Goal: Task Accomplishment & Management: Complete application form

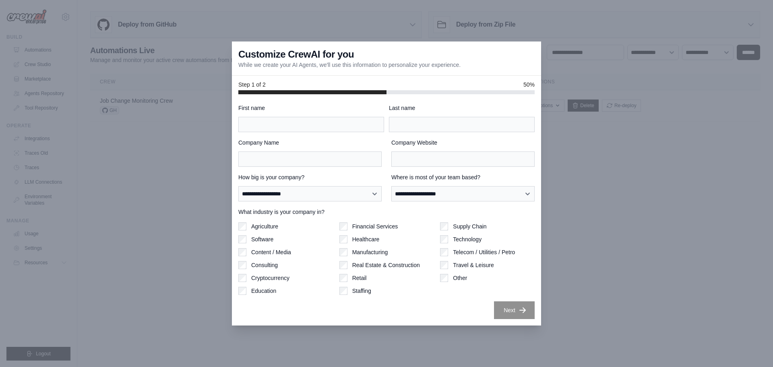
click at [304, 135] on div "**********" at bounding box center [386, 211] width 296 height 215
click at [304, 122] on input "First name" at bounding box center [311, 124] width 146 height 15
type input "*"
type input "****"
click at [427, 122] on input "Last name" at bounding box center [462, 124] width 146 height 15
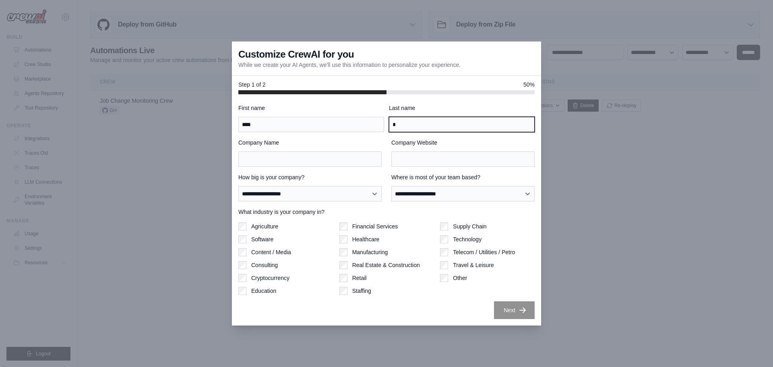
type input "*"
click at [257, 151] on div "Company Name" at bounding box center [309, 153] width 143 height 28
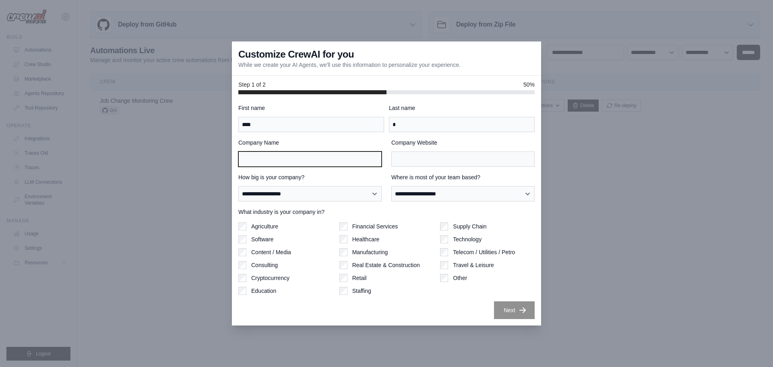
click at [257, 155] on input "Company Name" at bounding box center [309, 158] width 143 height 15
type input "**********"
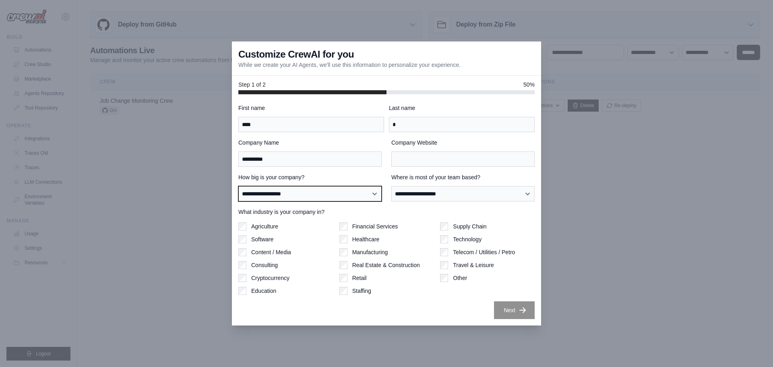
click at [289, 197] on select "**********" at bounding box center [309, 193] width 143 height 15
select select "**********"
click at [238, 186] on select "**********" at bounding box center [309, 193] width 143 height 15
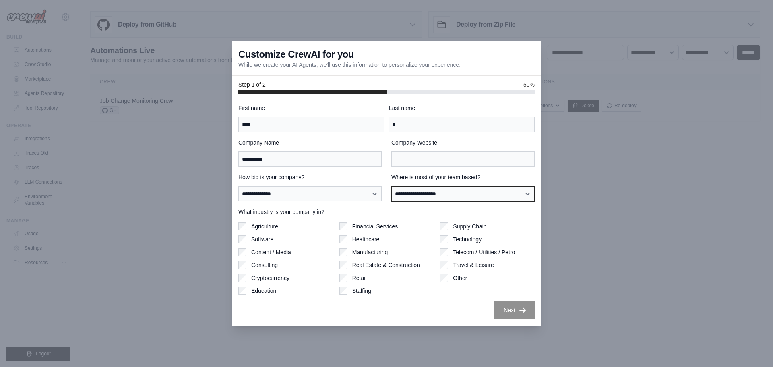
click at [456, 198] on select "**********" at bounding box center [462, 193] width 143 height 15
click at [391, 186] on select "**********" at bounding box center [462, 193] width 143 height 15
click at [466, 197] on select "**********" at bounding box center [462, 193] width 143 height 15
select select "**********"
click at [391, 186] on select "**********" at bounding box center [462, 193] width 143 height 15
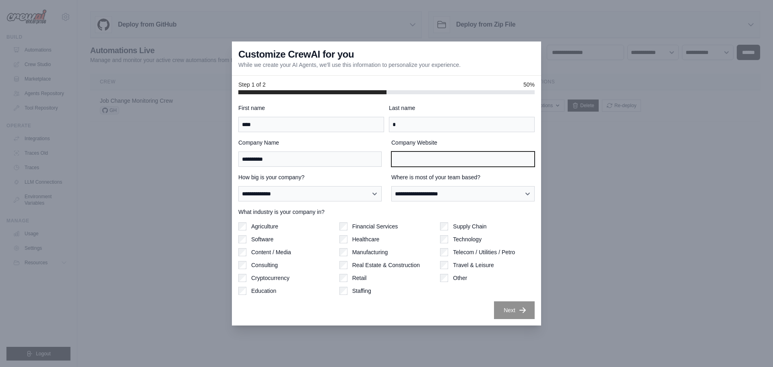
click at [400, 161] on input "Company Website" at bounding box center [462, 158] width 143 height 15
type input "*"
click at [410, 158] on input "Company Website" at bounding box center [462, 158] width 143 height 15
paste input "**********"
type input "**********"
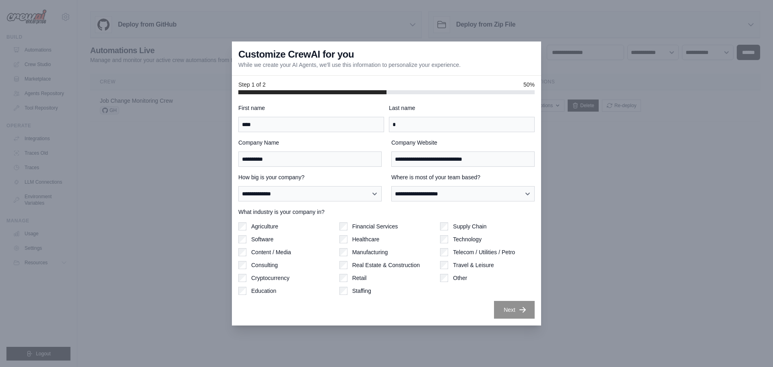
click at [523, 313] on icon "button" at bounding box center [523, 310] width 8 height 8
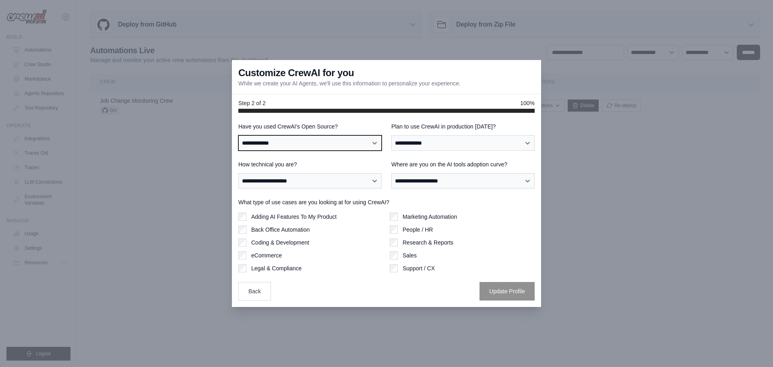
click at [304, 147] on select "**********" at bounding box center [309, 142] width 143 height 15
select select "**********"
click at [238, 135] on select "**********" at bounding box center [309, 142] width 143 height 15
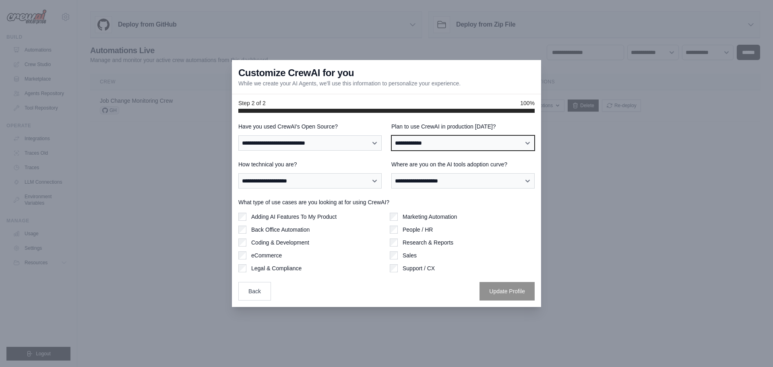
click at [426, 146] on select "**********" at bounding box center [462, 142] width 143 height 15
select select "****"
click at [391, 135] on select "**********" at bounding box center [462, 142] width 143 height 15
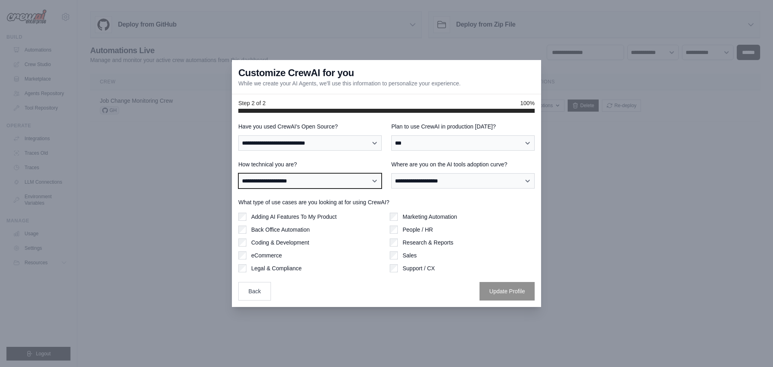
click at [275, 182] on select "**********" at bounding box center [309, 180] width 143 height 15
select select "**********"
click at [238, 173] on select "**********" at bounding box center [309, 180] width 143 height 15
click at [300, 181] on select "**********" at bounding box center [309, 180] width 143 height 15
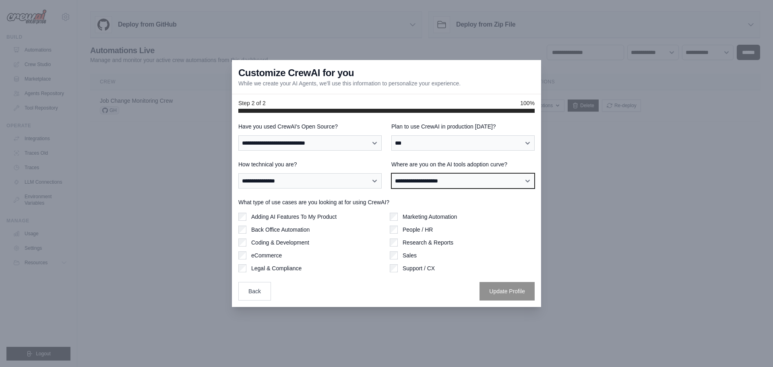
click at [411, 176] on select "**********" at bounding box center [462, 180] width 143 height 15
select select "**********"
click at [391, 173] on select "**********" at bounding box center [462, 180] width 143 height 15
click at [247, 217] on div "Adding AI Features To My Product" at bounding box center [310, 217] width 145 height 8
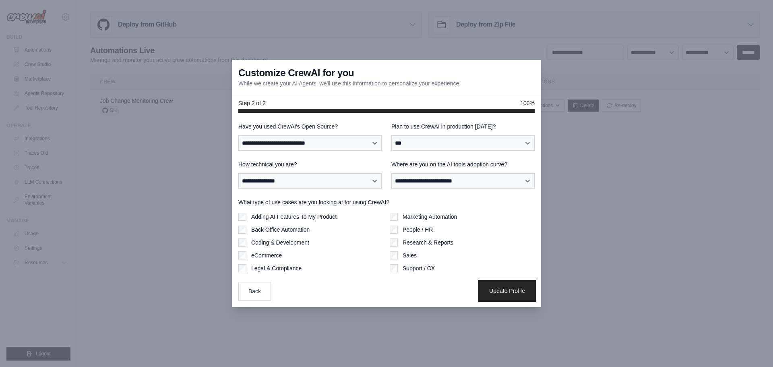
click at [499, 292] on button "Update Profile" at bounding box center [507, 291] width 55 height 19
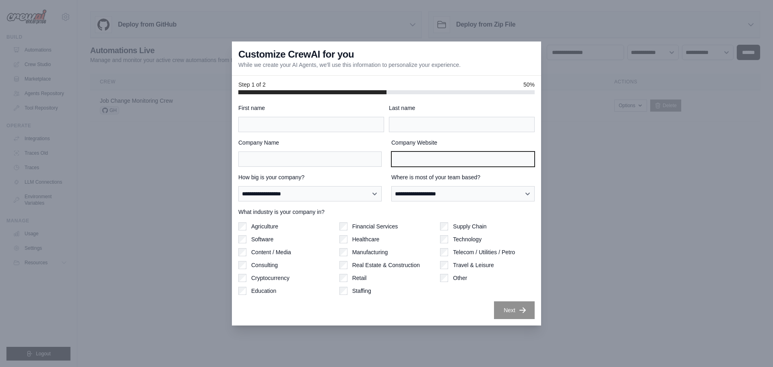
click at [407, 159] on input "Company Website" at bounding box center [462, 158] width 143 height 15
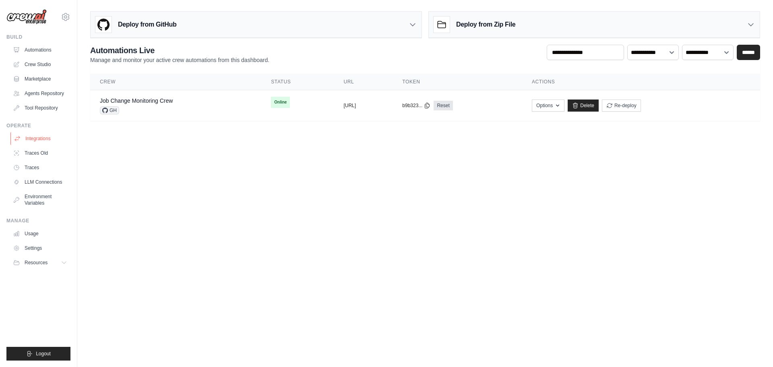
click at [40, 142] on link "Integrations" at bounding box center [40, 138] width 61 height 13
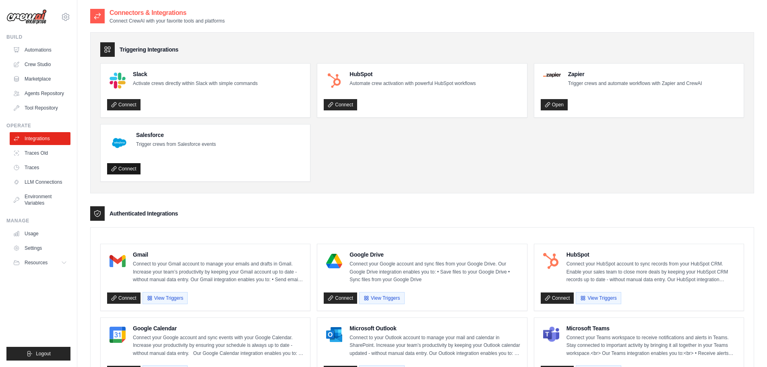
click at [129, 170] on link "Connect" at bounding box center [123, 168] width 33 height 11
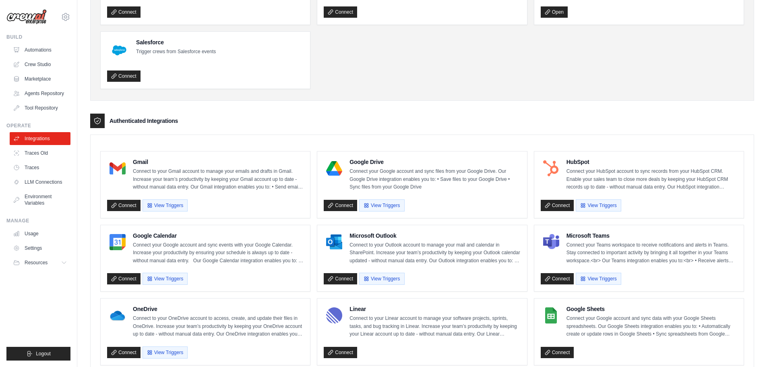
scroll to position [108, 0]
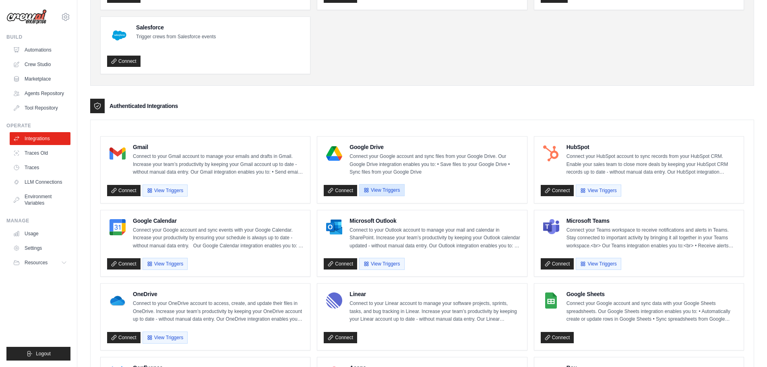
click at [385, 191] on button "View Triggers" at bounding box center [381, 190] width 45 height 12
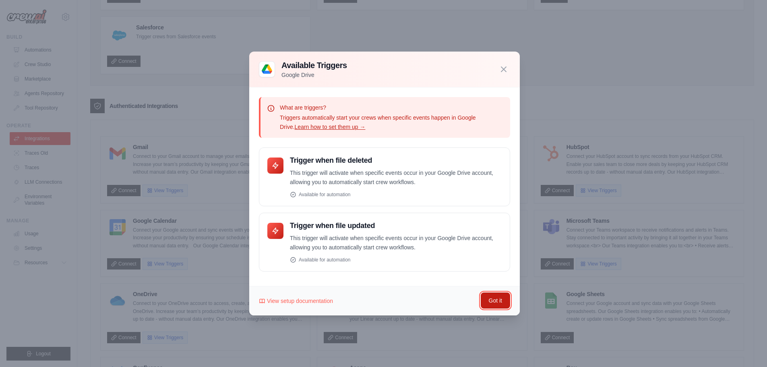
click at [497, 300] on button "Got it" at bounding box center [495, 300] width 29 height 16
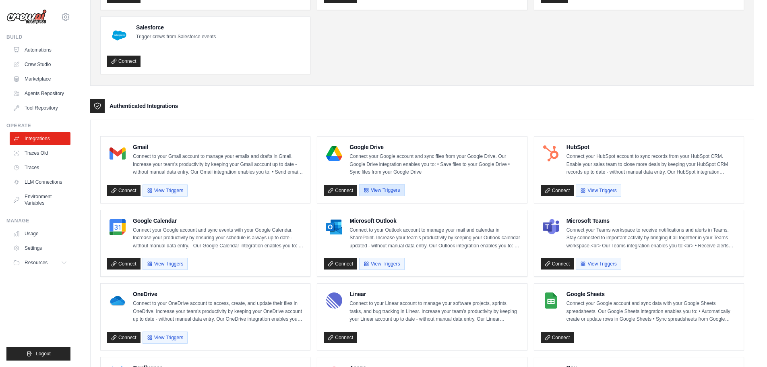
click at [404, 193] on button "View Triggers" at bounding box center [381, 190] width 45 height 12
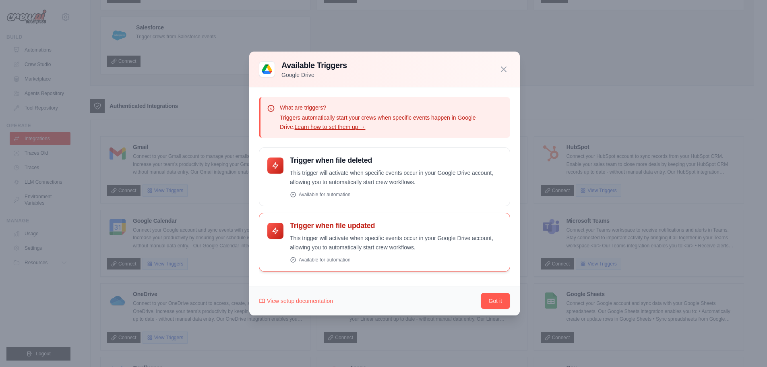
click at [377, 244] on p "This trigger will activate when specific events occur in your Google Drive acco…" at bounding box center [396, 243] width 212 height 19
click at [496, 303] on button "Got it" at bounding box center [495, 300] width 29 height 16
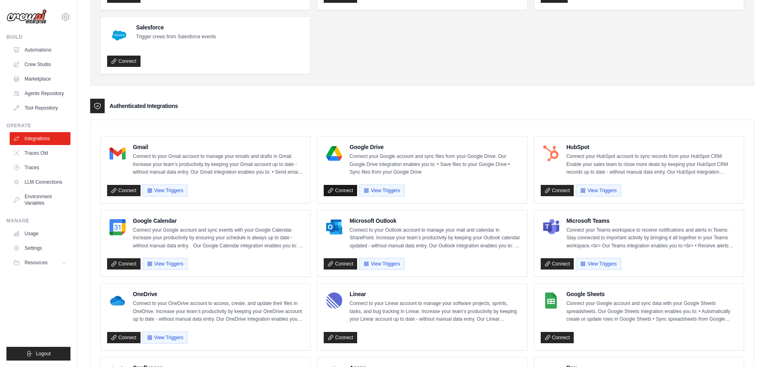
click at [334, 190] on link "Connect" at bounding box center [340, 190] width 33 height 11
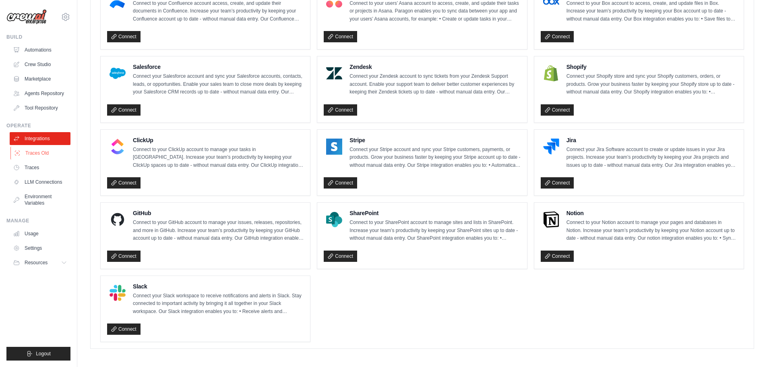
click at [41, 148] on link "Traces Old" at bounding box center [40, 153] width 61 height 13
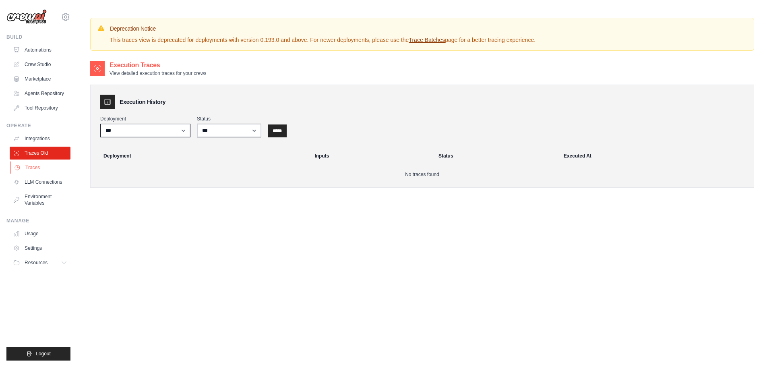
click at [40, 165] on link "Traces" at bounding box center [40, 167] width 61 height 13
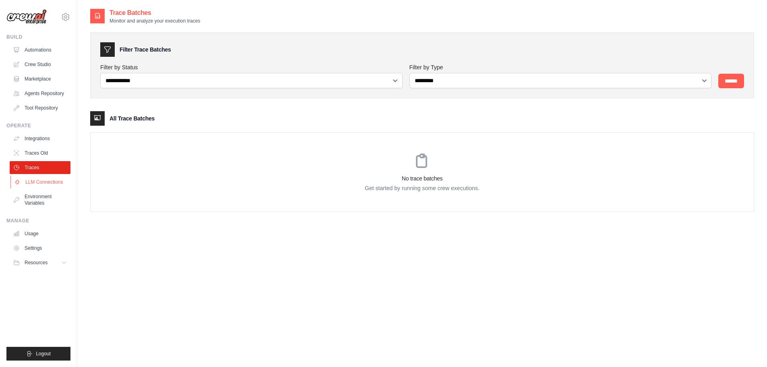
click at [40, 180] on link "LLM Connections" at bounding box center [40, 182] width 61 height 13
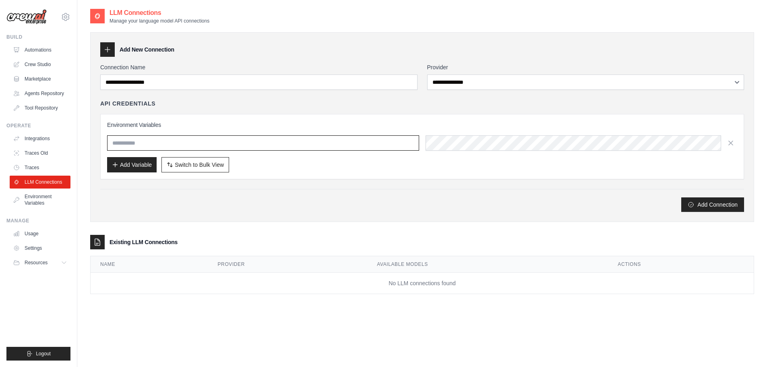
click at [165, 147] on input "text" at bounding box center [263, 142] width 312 height 15
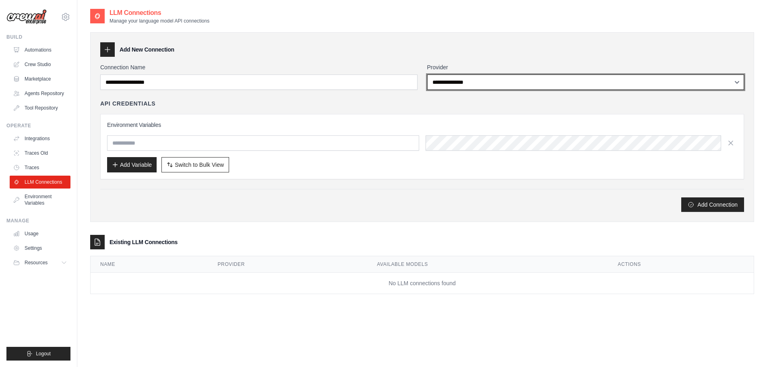
click at [496, 85] on select "**********" at bounding box center [585, 82] width 317 height 15
click at [463, 83] on select "**********" at bounding box center [585, 82] width 317 height 15
select select "****"
click at [427, 75] on select "**********" at bounding box center [585, 82] width 317 height 15
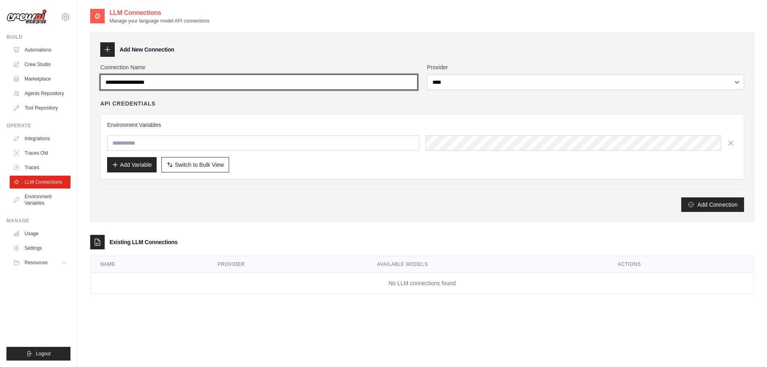
click at [192, 89] on input "Connection Name" at bounding box center [258, 82] width 317 height 15
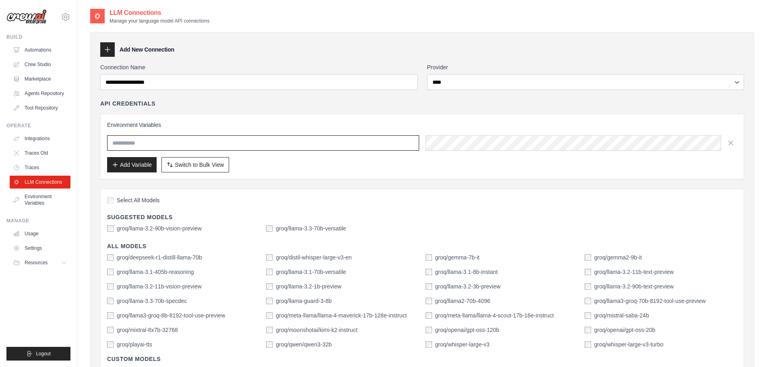
click at [188, 139] on input "text" at bounding box center [263, 142] width 312 height 15
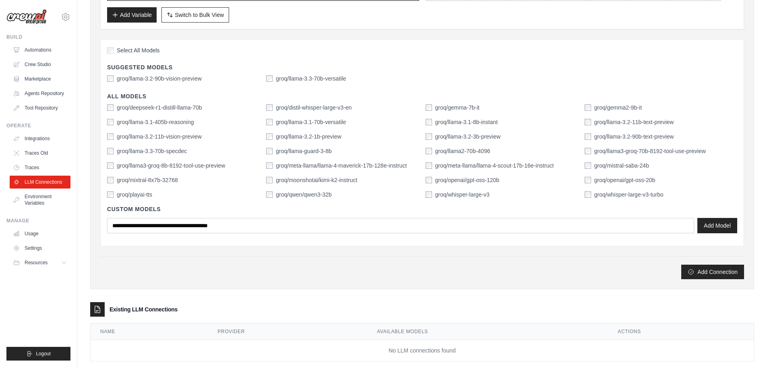
scroll to position [165, 0]
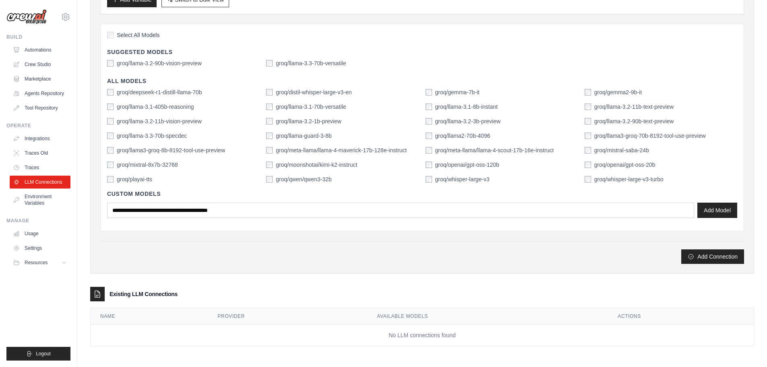
click at [114, 99] on div "groq/deepseek-r1-distill-llama-70b groq/distil-whisper-large-v3-en groq/gemma-7…" at bounding box center [422, 135] width 630 height 95
click at [727, 209] on button "Add Model" at bounding box center [718, 209] width 40 height 15
click at [33, 197] on link "Environment Variables" at bounding box center [40, 199] width 61 height 19
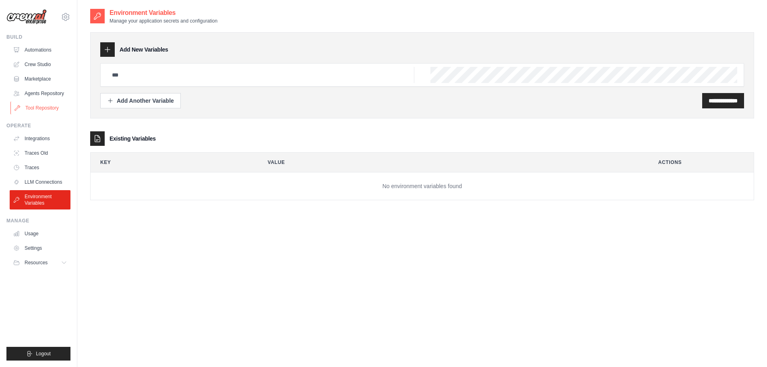
click at [49, 107] on link "Tool Repository" at bounding box center [40, 107] width 61 height 13
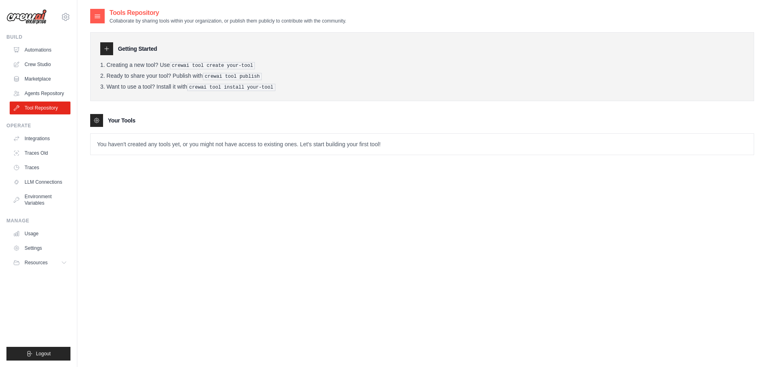
click at [219, 143] on p "You haven't created any tools yet, or you might not have access to existing one…" at bounding box center [422, 144] width 663 height 21
click at [50, 92] on link "Agents Repository" at bounding box center [40, 93] width 61 height 13
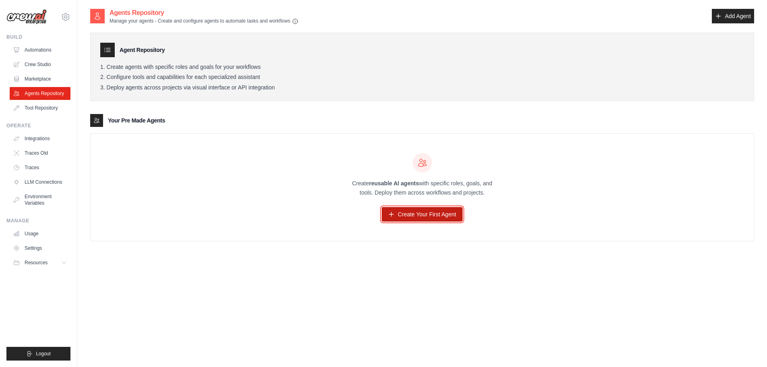
click at [433, 215] on link "Create Your First Agent" at bounding box center [422, 214] width 81 height 14
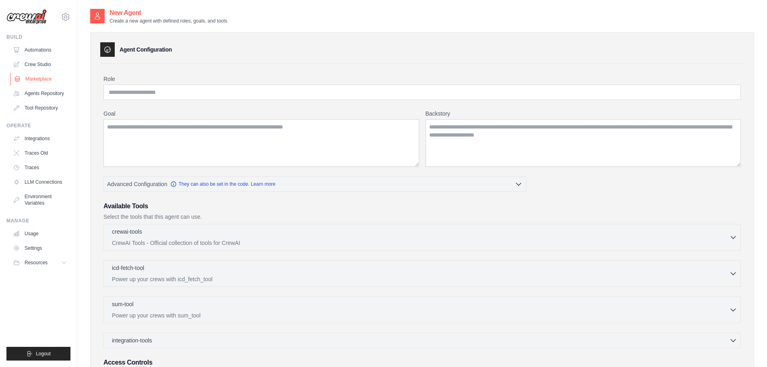
click at [46, 79] on link "Marketplace" at bounding box center [40, 78] width 61 height 13
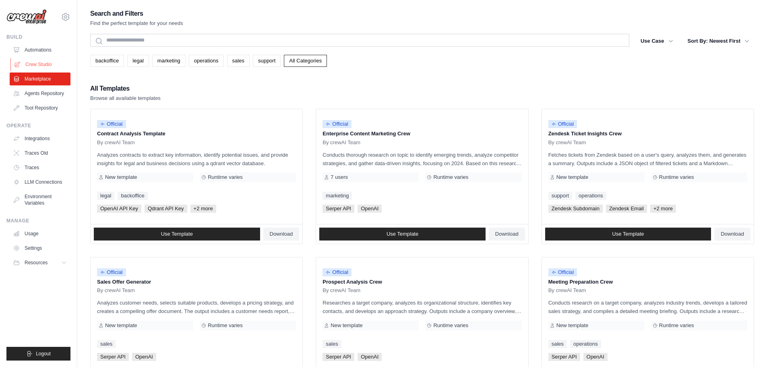
click at [46, 62] on link "Crew Studio" at bounding box center [40, 64] width 61 height 13
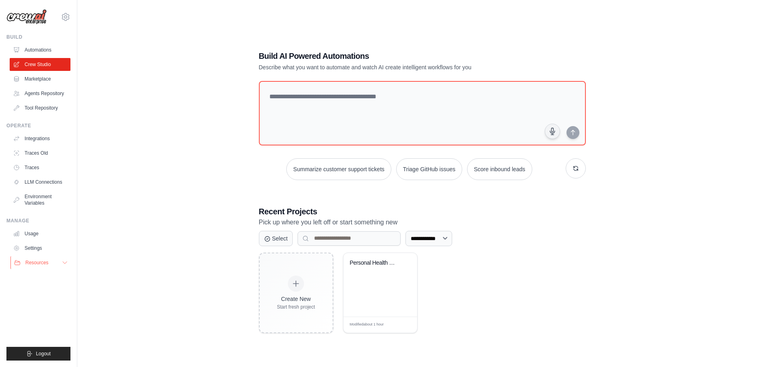
click at [47, 259] on button "Resources" at bounding box center [40, 262] width 61 height 13
click at [48, 248] on link "Settings" at bounding box center [40, 248] width 61 height 13
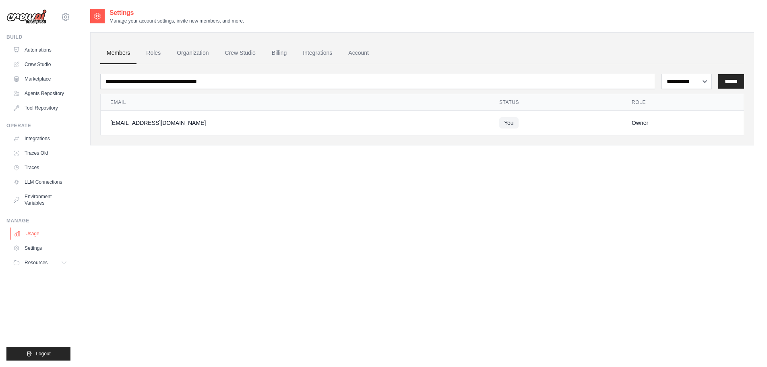
click at [31, 228] on link "Usage" at bounding box center [40, 233] width 61 height 13
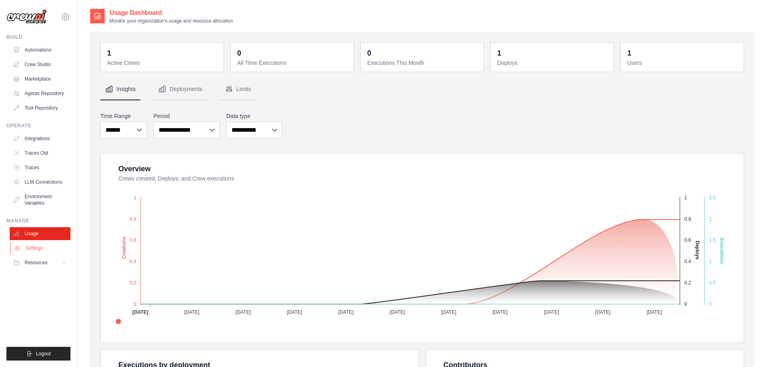
click at [39, 253] on link "Settings" at bounding box center [40, 248] width 61 height 13
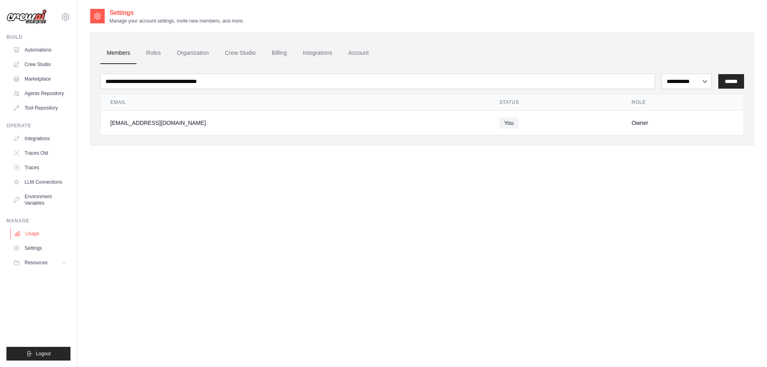
click at [40, 234] on link "Usage" at bounding box center [40, 233] width 61 height 13
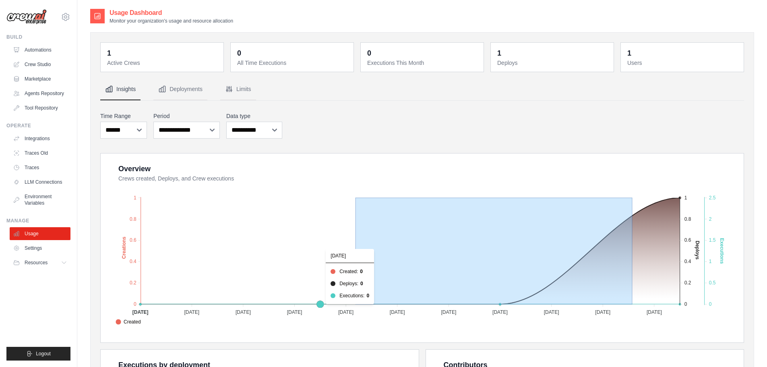
drag, startPoint x: 630, startPoint y: 253, endPoint x: 334, endPoint y: 242, distance: 296.6
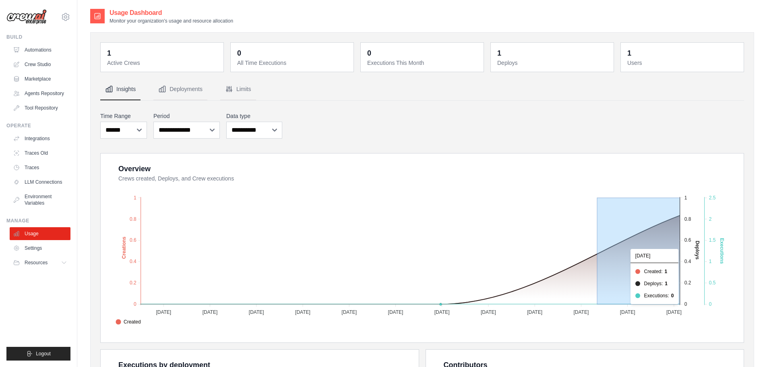
drag, startPoint x: 598, startPoint y: 261, endPoint x: 684, endPoint y: 264, distance: 86.2
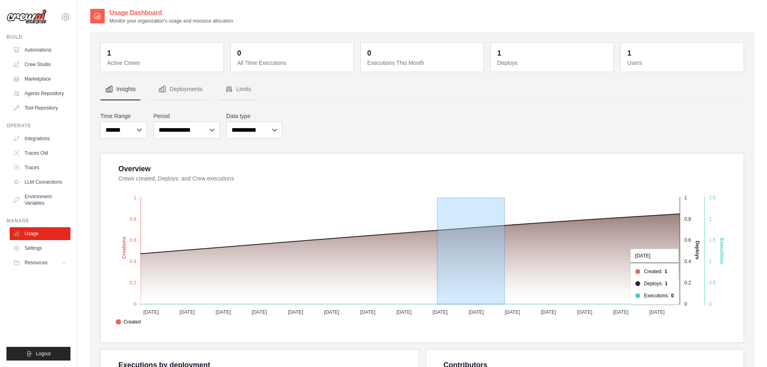
drag, startPoint x: 438, startPoint y: 258, endPoint x: 590, endPoint y: 259, distance: 152.6
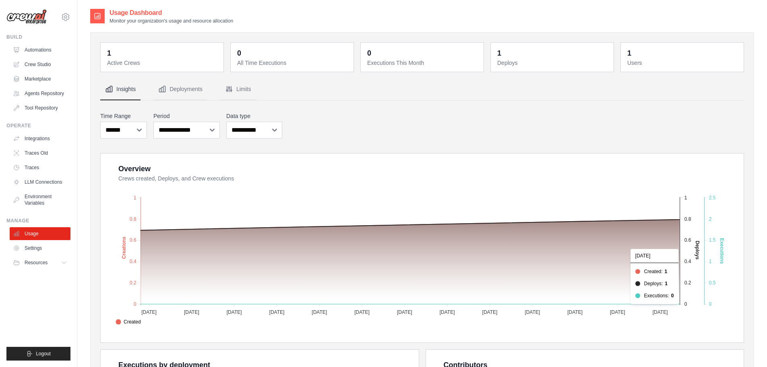
click at [590, 259] on foreignobject "Created Deploys Executions" at bounding box center [423, 256] width 622 height 141
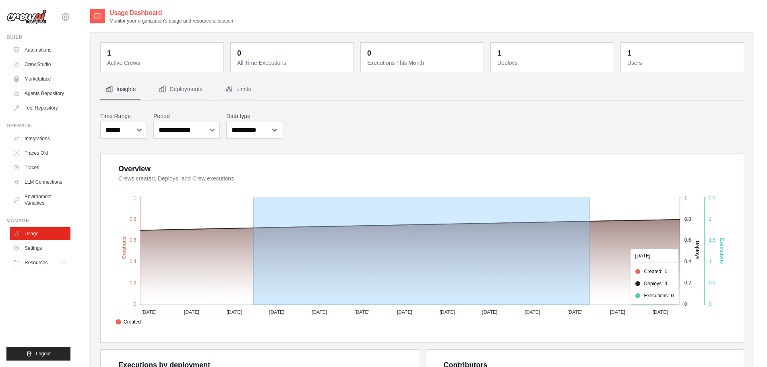
drag, startPoint x: 590, startPoint y: 259, endPoint x: 249, endPoint y: 259, distance: 341.1
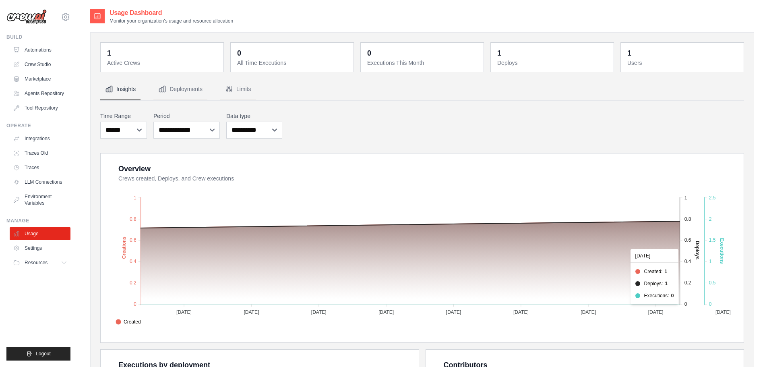
drag, startPoint x: 519, startPoint y: 183, endPoint x: 191, endPoint y: 246, distance: 334.0
click at [170, 256] on div "Overview Crews created, Deploys, and Crew executions Created Deploys Executions…" at bounding box center [426, 248] width 616 height 170
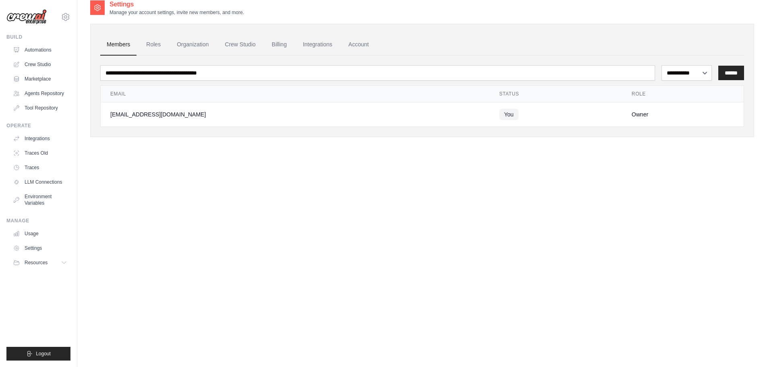
scroll to position [16, 0]
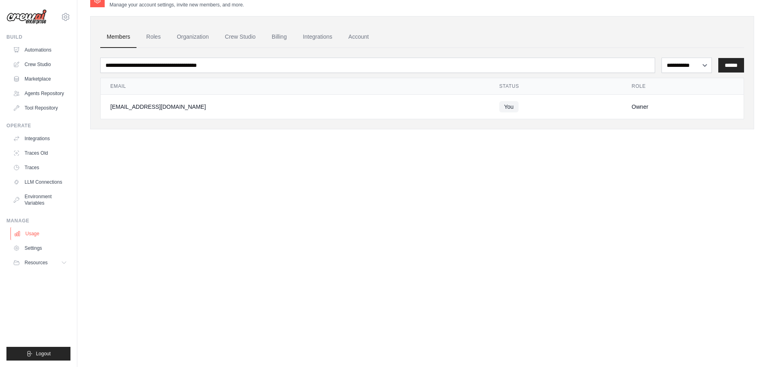
click at [42, 236] on link "Usage" at bounding box center [40, 233] width 61 height 13
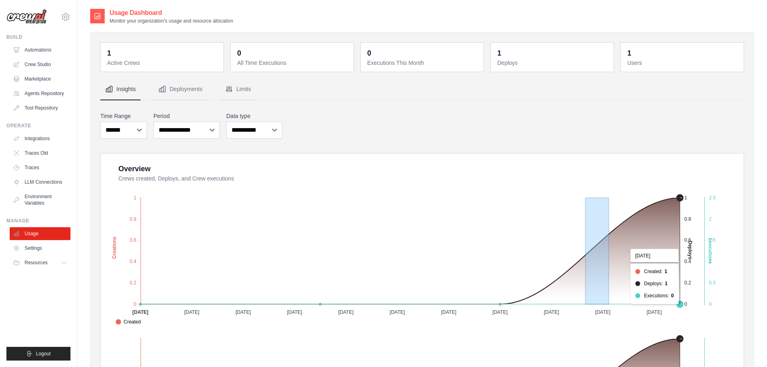
drag, startPoint x: 586, startPoint y: 312, endPoint x: 610, endPoint y: 243, distance: 73.2
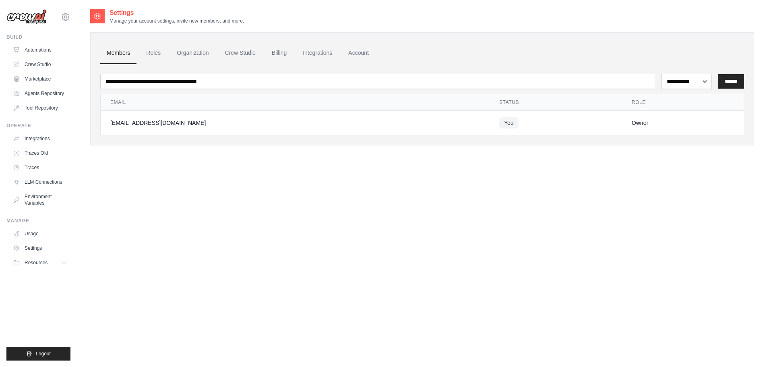
scroll to position [16, 0]
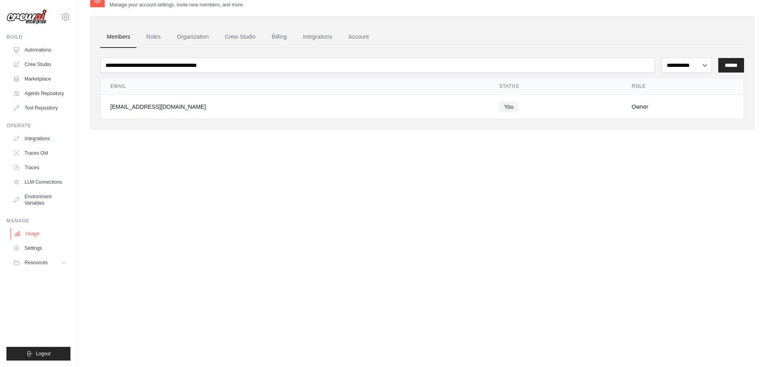
click at [31, 234] on link "Usage" at bounding box center [40, 233] width 61 height 13
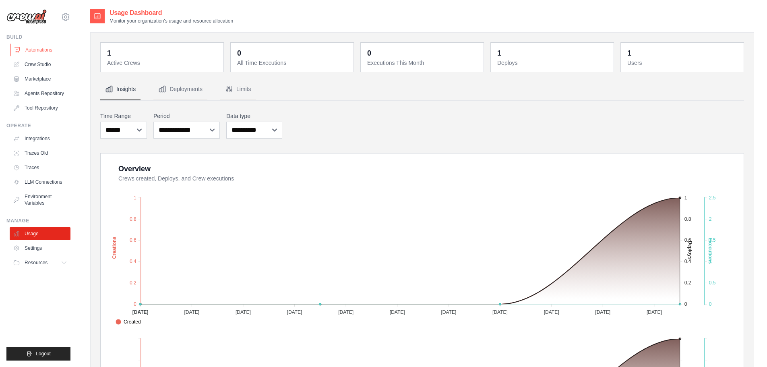
click at [45, 55] on link "Automations" at bounding box center [40, 49] width 61 height 13
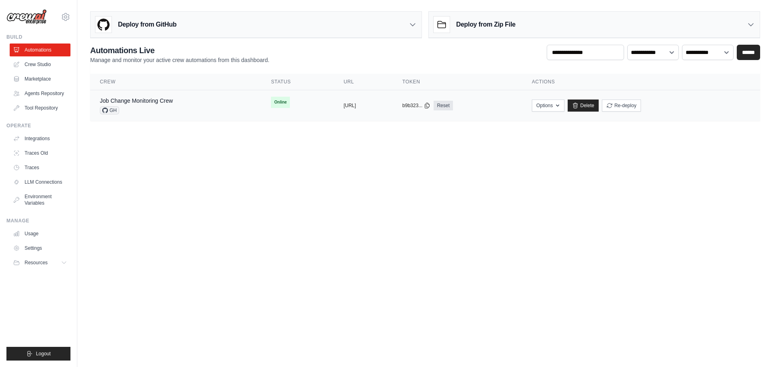
click at [182, 107] on div "Job Change Monitoring Crew GH" at bounding box center [176, 106] width 152 height 18
click at [665, 94] on td "Options Chat with this Crew Export React JSX Component Export React TSX Compone…" at bounding box center [641, 105] width 238 height 31
click at [565, 108] on button "Options" at bounding box center [548, 105] width 33 height 12
click at [341, 114] on td "copied https://job-change-monitoring-crew-" at bounding box center [363, 105] width 59 height 31
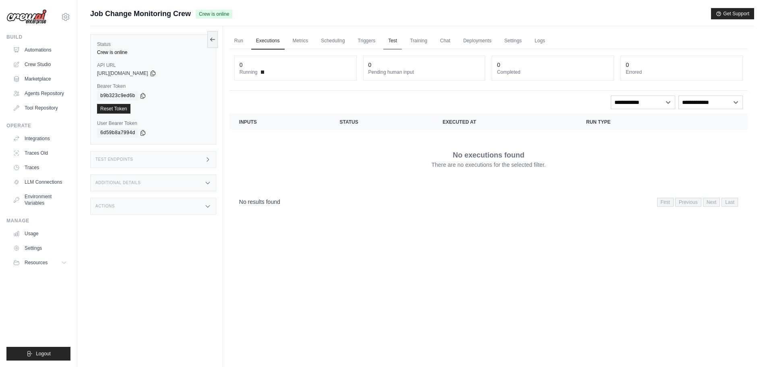
click at [400, 39] on link "Test" at bounding box center [392, 41] width 19 height 17
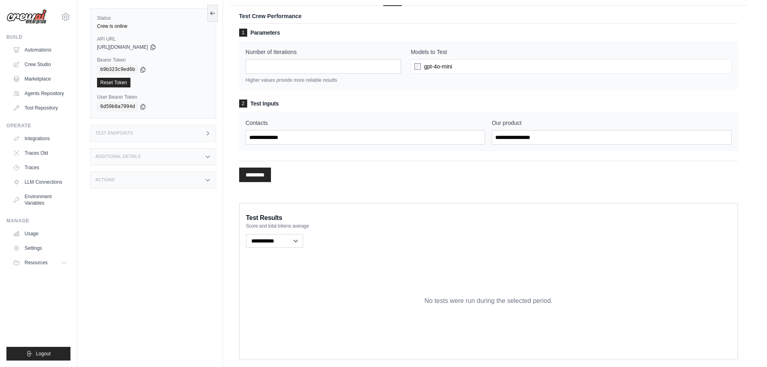
scroll to position [60, 0]
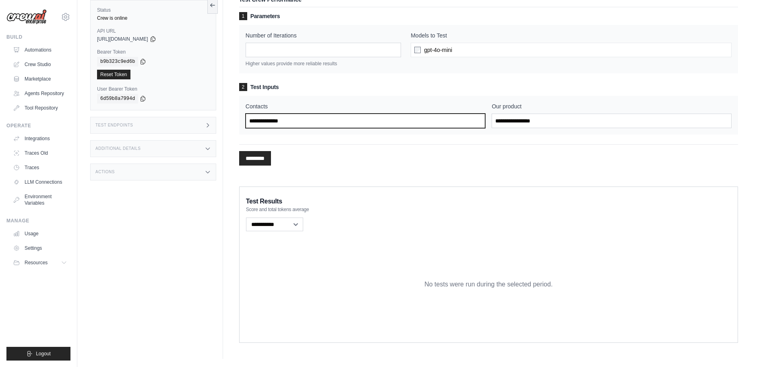
click at [317, 120] on input "Contacts" at bounding box center [366, 121] width 240 height 14
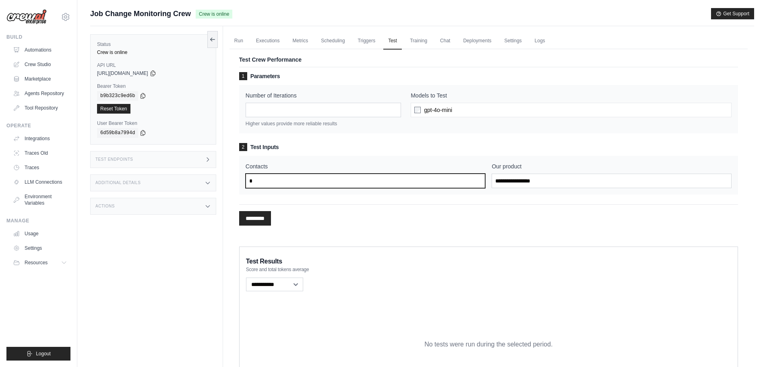
type input "*"
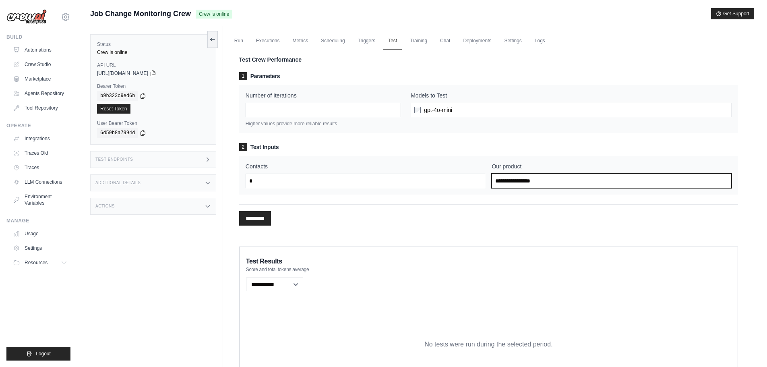
click at [567, 182] on input "Our product" at bounding box center [612, 181] width 240 height 14
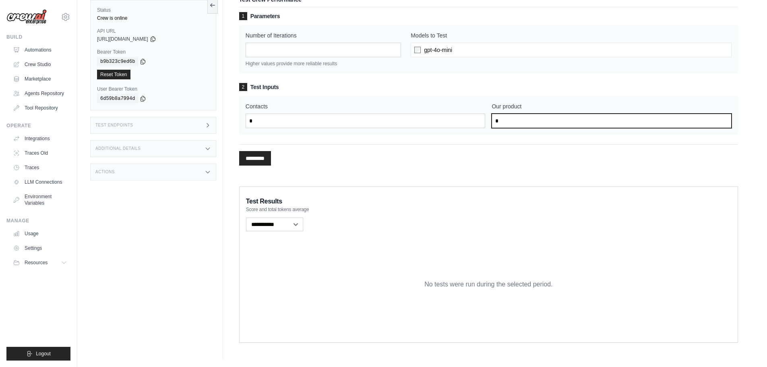
type input "*"
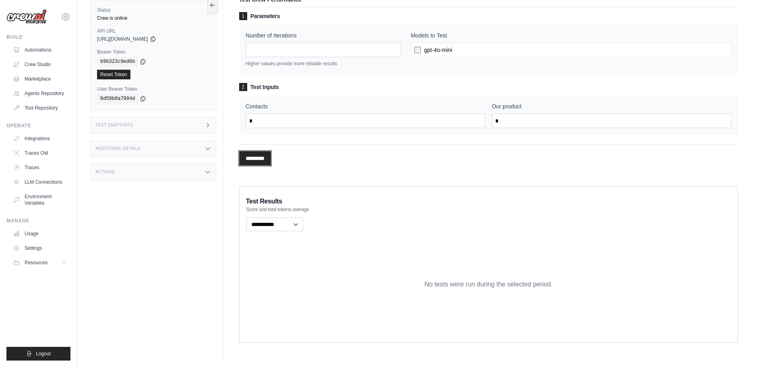
click at [271, 157] on input "*********" at bounding box center [255, 158] width 32 height 14
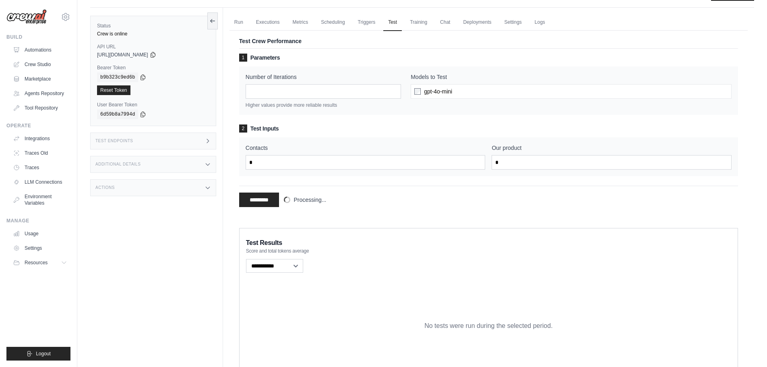
scroll to position [0, 0]
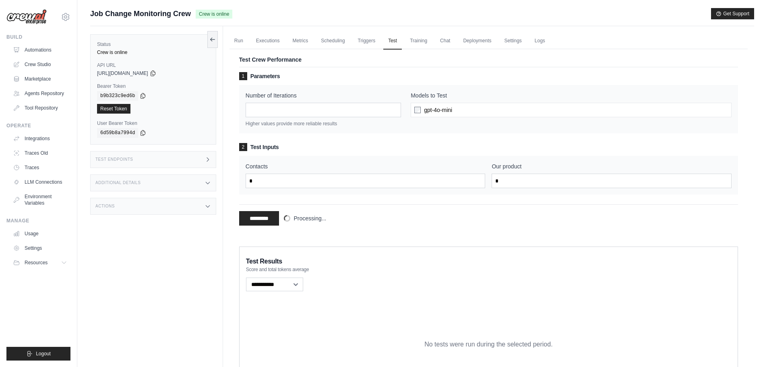
click at [512, 313] on div "No tests were run during the selected period." at bounding box center [488, 344] width 485 height 103
click at [754, 323] on div "Run Executions Metrics Scheduling Triggers Test Training Chat Deployments Setti…" at bounding box center [488, 222] width 531 height 393
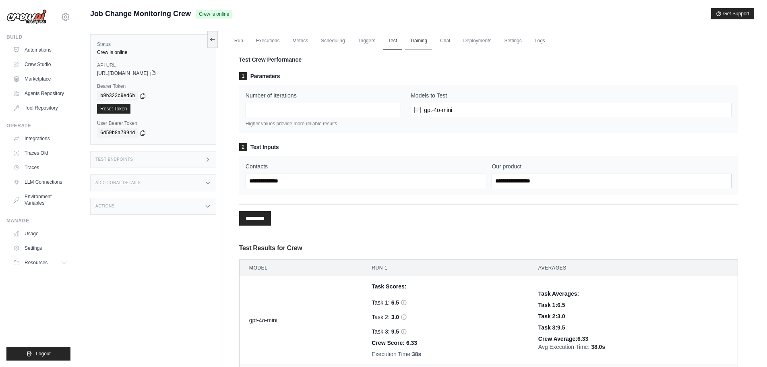
click at [427, 42] on link "Training" at bounding box center [418, 41] width 27 height 17
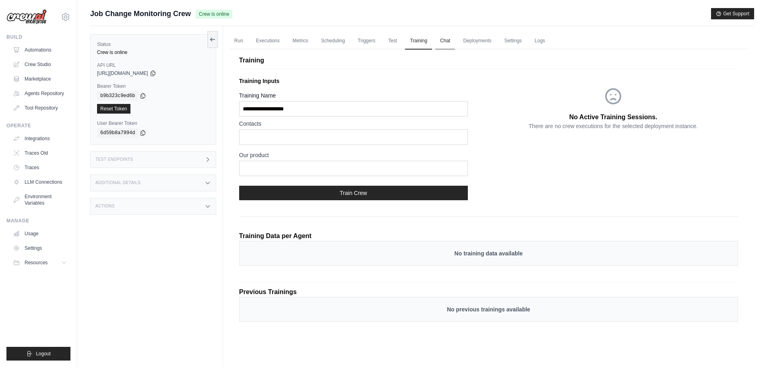
click at [455, 45] on link "Chat" at bounding box center [445, 41] width 20 height 17
click at [496, 39] on link "Deployments" at bounding box center [477, 41] width 38 height 17
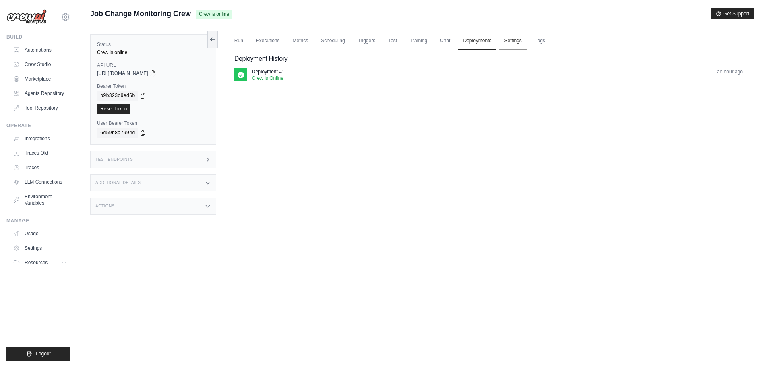
click at [523, 39] on link "Settings" at bounding box center [512, 41] width 27 height 17
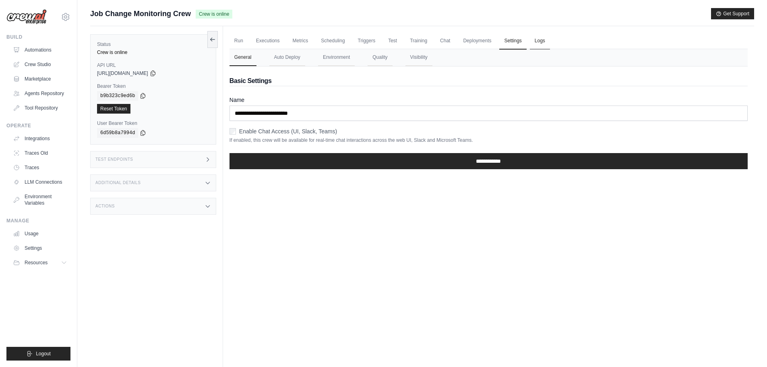
click at [550, 39] on link "Logs" at bounding box center [540, 41] width 20 height 17
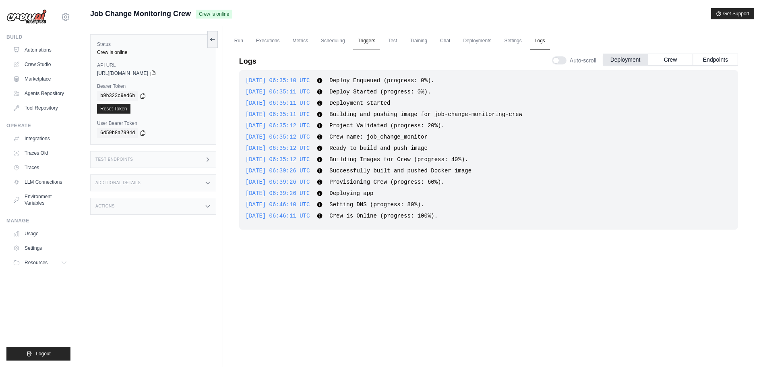
click at [374, 39] on link "Triggers" at bounding box center [366, 41] width 27 height 17
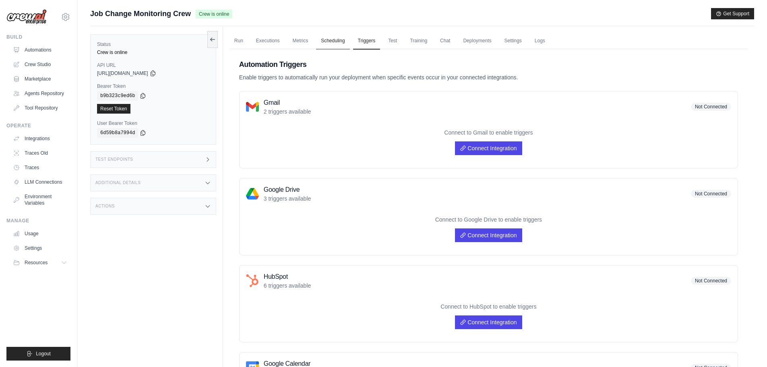
click at [327, 41] on link "Scheduling" at bounding box center [332, 41] width 33 height 17
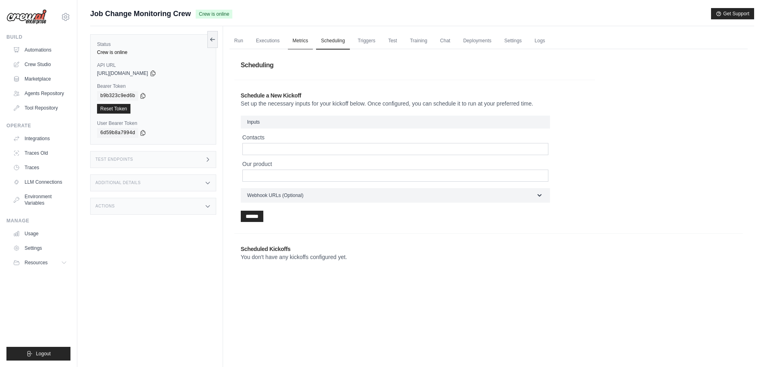
click at [311, 41] on link "Metrics" at bounding box center [300, 41] width 25 height 17
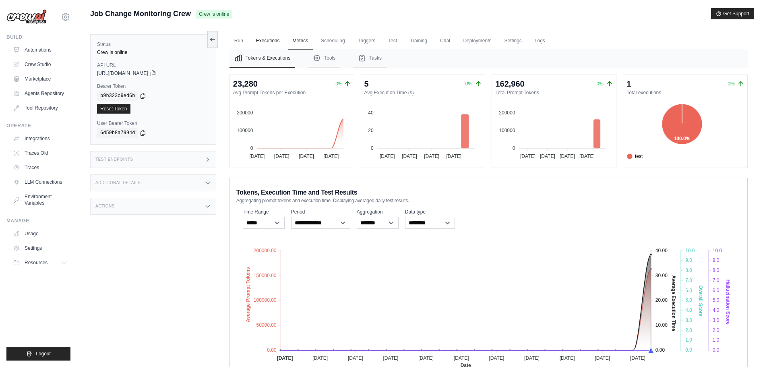
click at [265, 37] on link "Executions" at bounding box center [267, 41] width 33 height 17
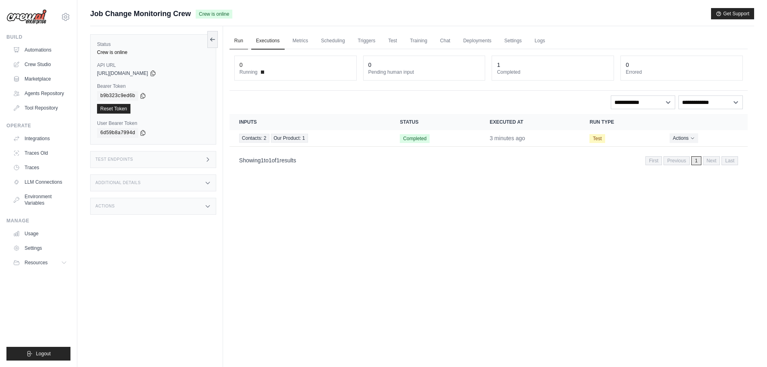
click at [241, 37] on link "Run" at bounding box center [239, 41] width 19 height 17
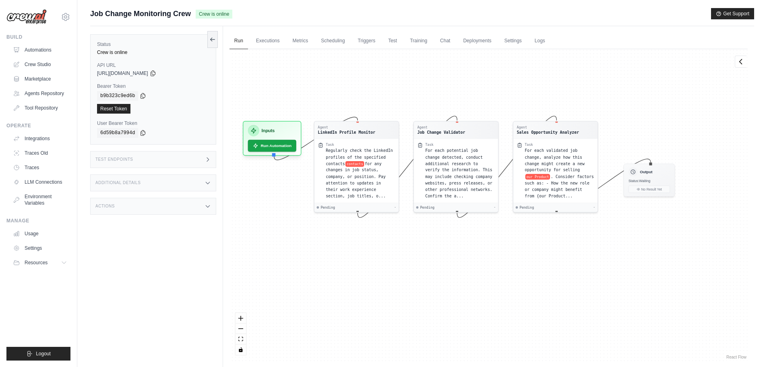
drag, startPoint x: 407, startPoint y: 282, endPoint x: 377, endPoint y: 244, distance: 48.5
click at [377, 244] on div "Agent LinkedIn Profile Monitor Task Regularly check the LinkedIn profiles of th…" at bounding box center [489, 205] width 518 height 312
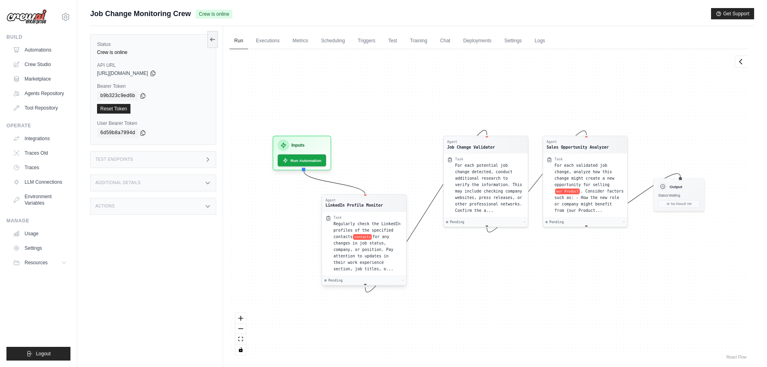
drag, startPoint x: 368, startPoint y: 197, endPoint x: 375, endPoint y: 272, distance: 75.3
click at [375, 272] on div "Agent LinkedIn Profile Monitor Task Regularly check the LinkedIn profiles of th…" at bounding box center [363, 239] width 85 height 91
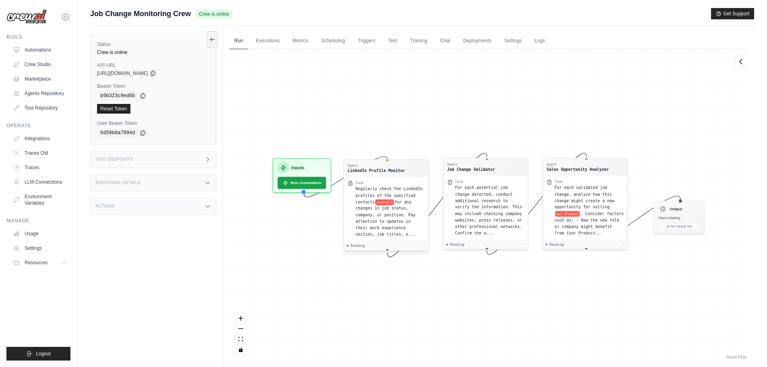
drag, startPoint x: 388, startPoint y: 268, endPoint x: 410, endPoint y: 239, distance: 36.5
click at [410, 239] on div "Task Regularly check the LinkedIn profiles of the specified contacts contacts f…" at bounding box center [386, 209] width 84 height 64
click at [448, 299] on div "Agent LinkedIn Profile Monitor Task Regularly check the LinkedIn profiles of th…" at bounding box center [489, 205] width 518 height 312
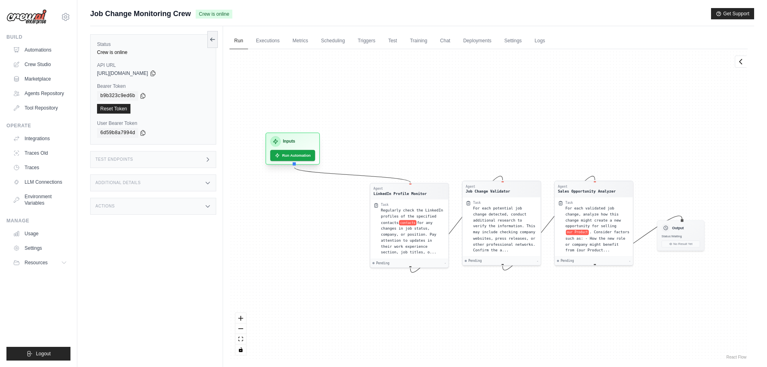
drag, startPoint x: 322, startPoint y: 166, endPoint x: 295, endPoint y: 129, distance: 45.9
click at [295, 129] on div "Agent LinkedIn Profile Monitor Task Regularly check the LinkedIn profiles of th…" at bounding box center [489, 205] width 518 height 312
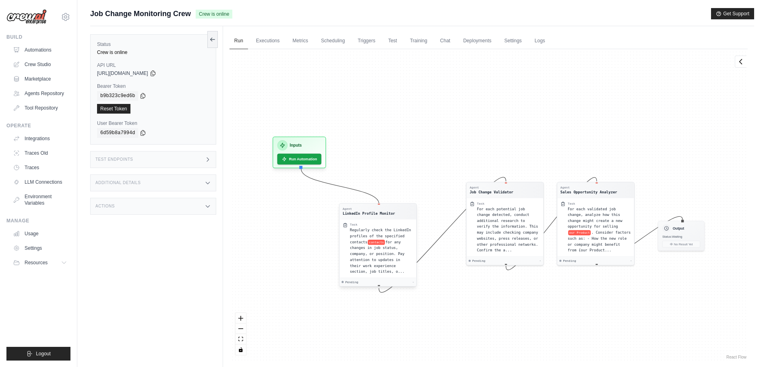
drag, startPoint x: 411, startPoint y: 244, endPoint x: 368, endPoint y: 267, distance: 48.8
click at [368, 267] on span "for any changes in job status, company, or position. Pay attention to updates i…" at bounding box center [377, 257] width 55 height 34
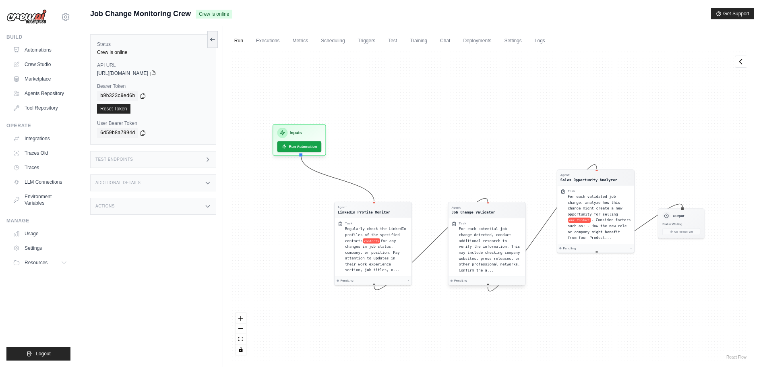
drag, startPoint x: 521, startPoint y: 244, endPoint x: 500, endPoint y: 268, distance: 31.4
click at [500, 268] on div "For each potential job change detected, conduct additional research to verify t…" at bounding box center [490, 249] width 63 height 47
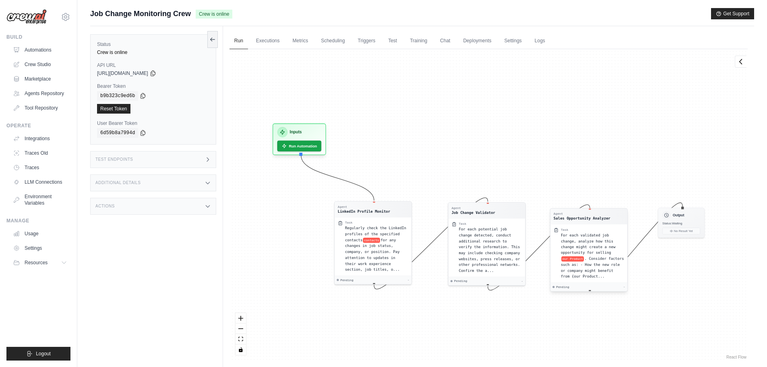
drag, startPoint x: 577, startPoint y: 233, endPoint x: 572, endPoint y: 273, distance: 40.6
click at [572, 273] on div "Task For each validated job change, analyze how this change might create a new …" at bounding box center [589, 253] width 77 height 58
click at [299, 143] on button "Run Automation" at bounding box center [299, 143] width 46 height 11
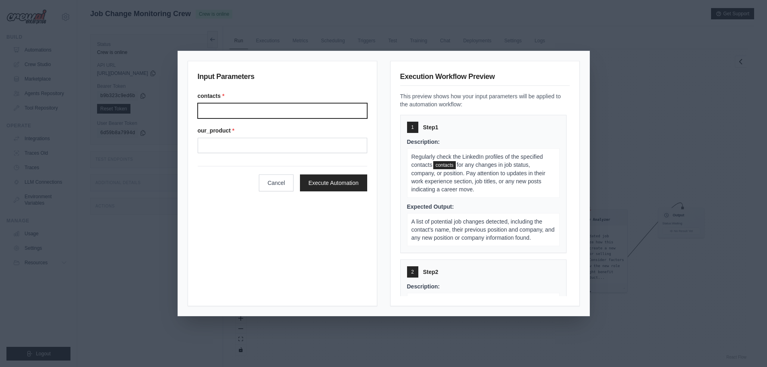
click at [232, 112] on input "Contacts" at bounding box center [283, 110] width 170 height 15
click at [229, 113] on input "Contacts" at bounding box center [283, 110] width 170 height 15
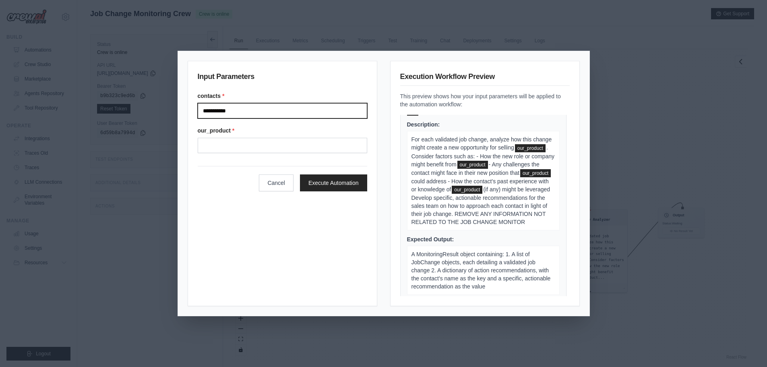
scroll to position [352, 0]
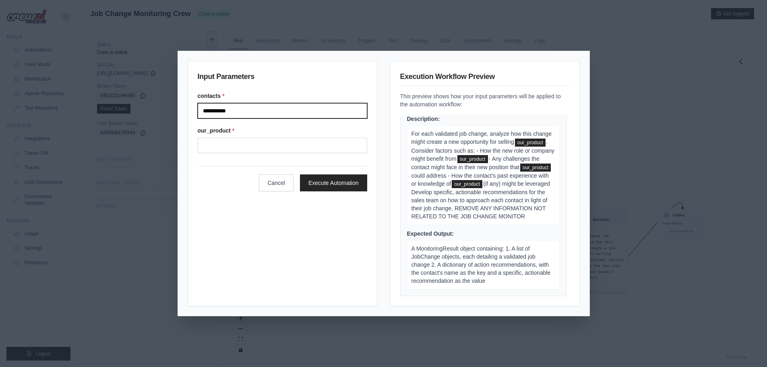
type input "**********"
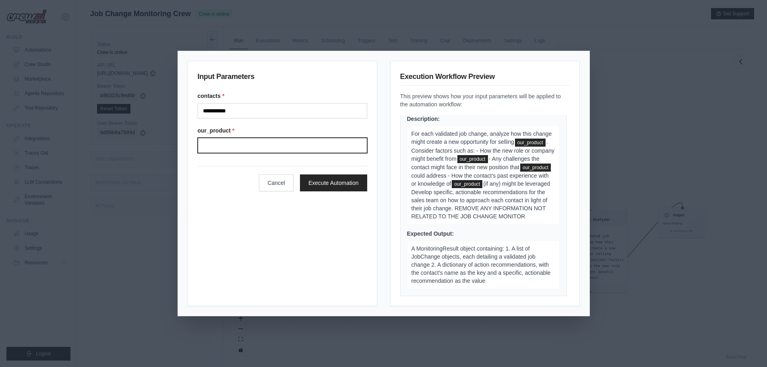
click at [224, 147] on input "Our product" at bounding box center [283, 145] width 170 height 15
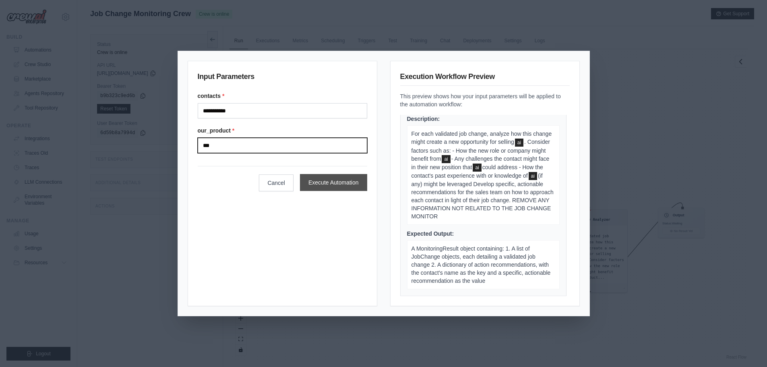
type input "**"
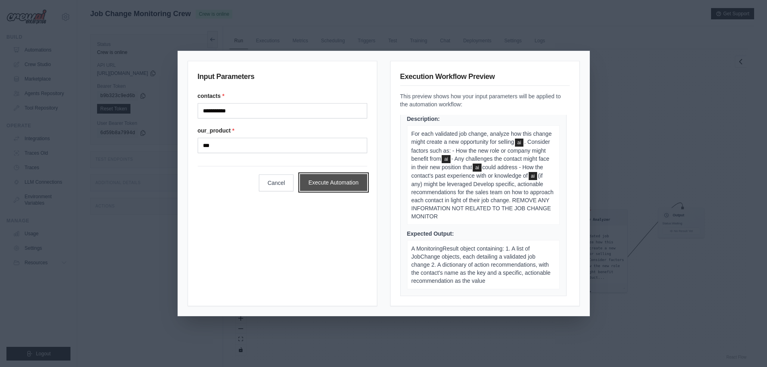
click at [333, 186] on button "Execute Automation" at bounding box center [333, 182] width 67 height 17
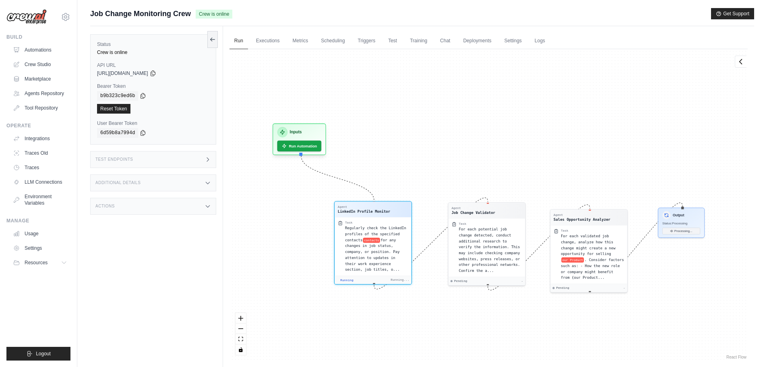
click at [689, 275] on div "Agent LinkedIn Profile Monitor Task Regularly check the LinkedIn profiles of th…" at bounding box center [489, 205] width 518 height 312
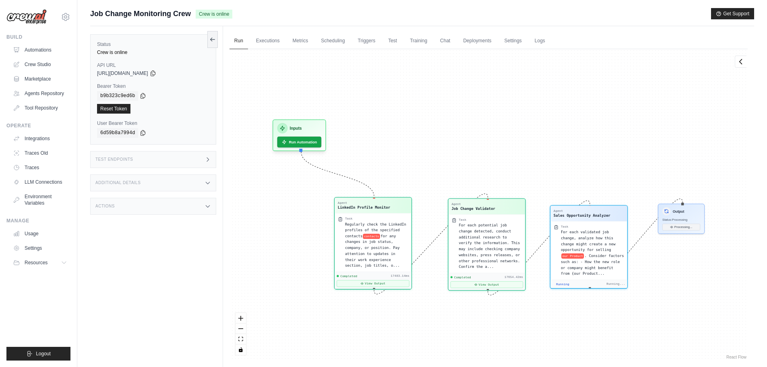
scroll to position [1369, 0]
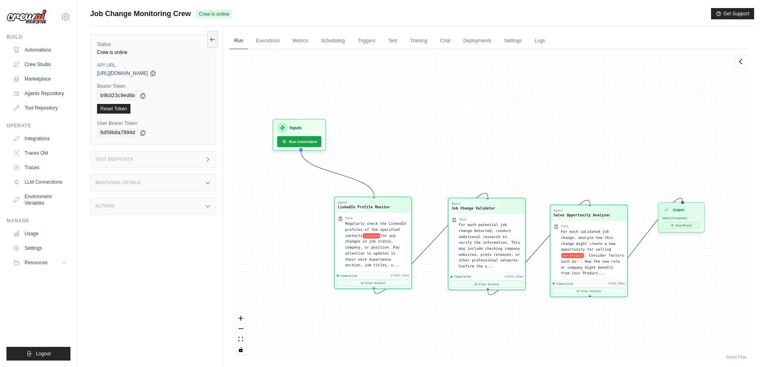
click at [683, 223] on button "View Result" at bounding box center [682, 225] width 38 height 7
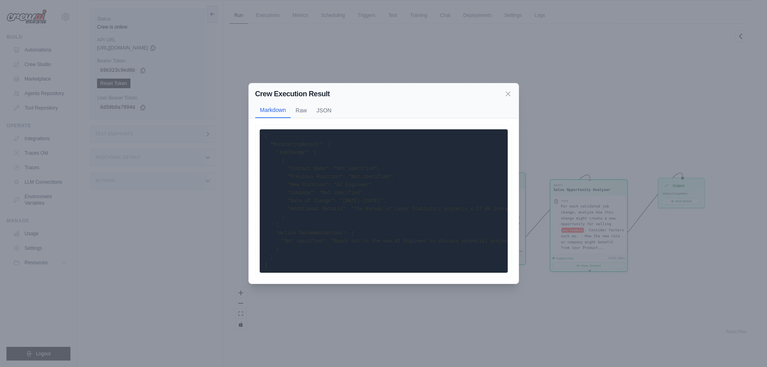
scroll to position [34, 0]
click at [307, 102] on button "Raw" at bounding box center [301, 109] width 21 height 15
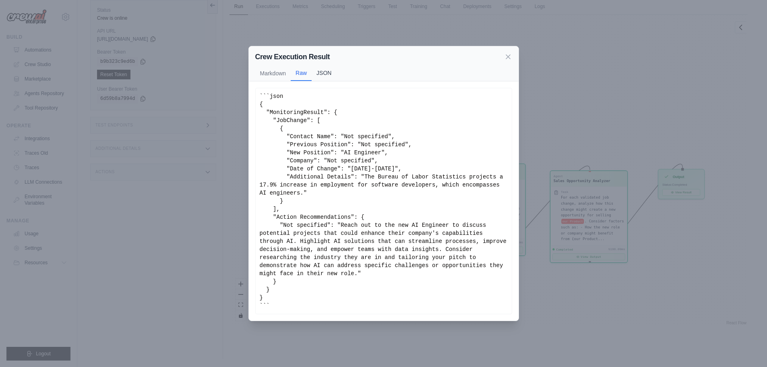
click at [333, 77] on button "JSON" at bounding box center [324, 72] width 25 height 15
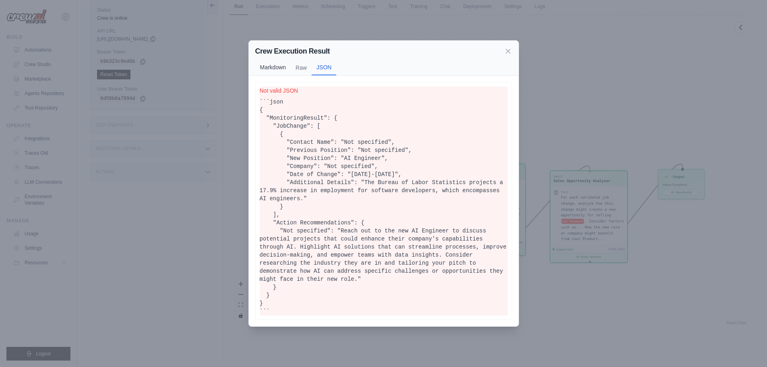
click at [280, 74] on button "Markdown" at bounding box center [273, 67] width 36 height 15
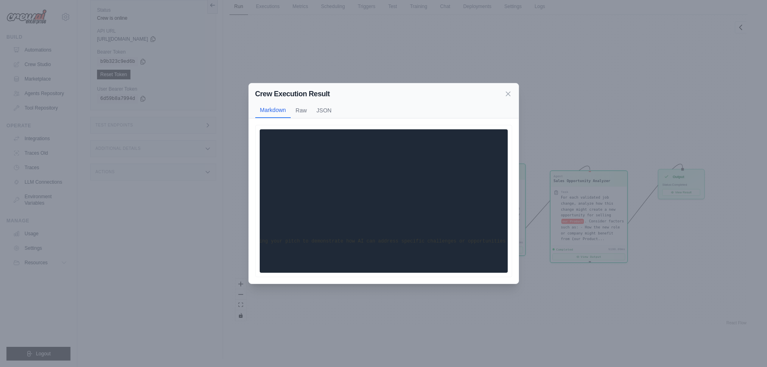
scroll to position [0, 0]
click at [510, 89] on icon at bounding box center [508, 93] width 8 height 8
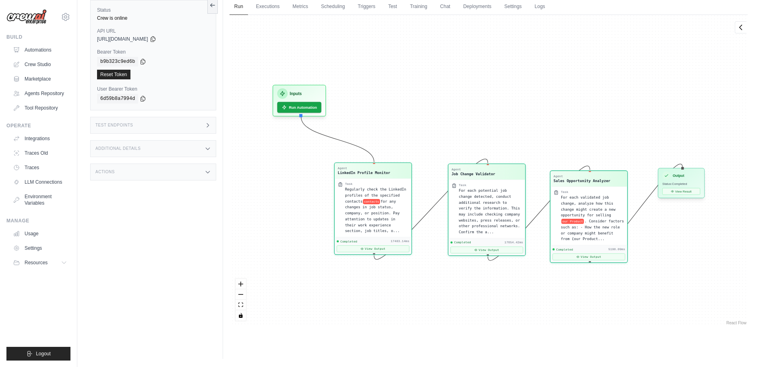
click at [678, 179] on div "Output" at bounding box center [682, 175] width 38 height 8
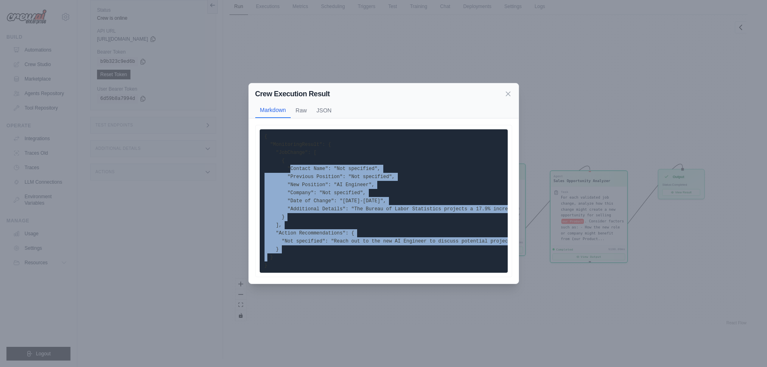
drag, startPoint x: 288, startPoint y: 163, endPoint x: 377, endPoint y: 271, distance: 140.2
click at [377, 271] on pre "{ "MonitoringResult": { "JobChange": [ { "Contact Name": "Not specified", "Prev…" at bounding box center [384, 200] width 248 height 143
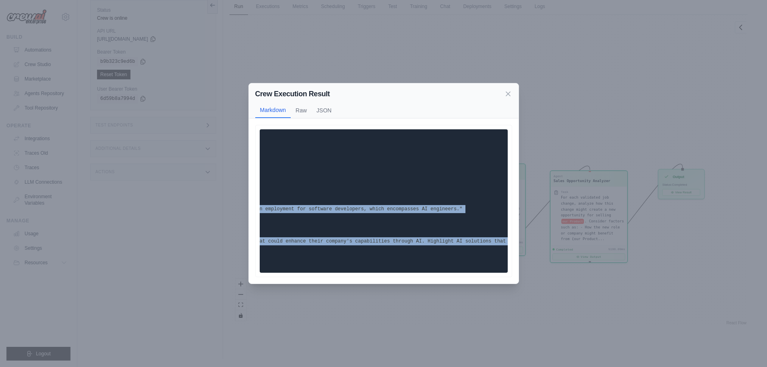
scroll to position [0, 265]
click at [506, 93] on icon at bounding box center [508, 93] width 8 height 8
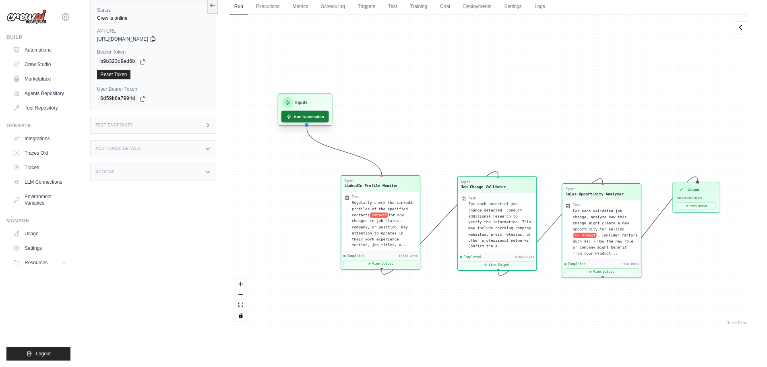
click at [309, 119] on button "Run Automation" at bounding box center [305, 117] width 48 height 12
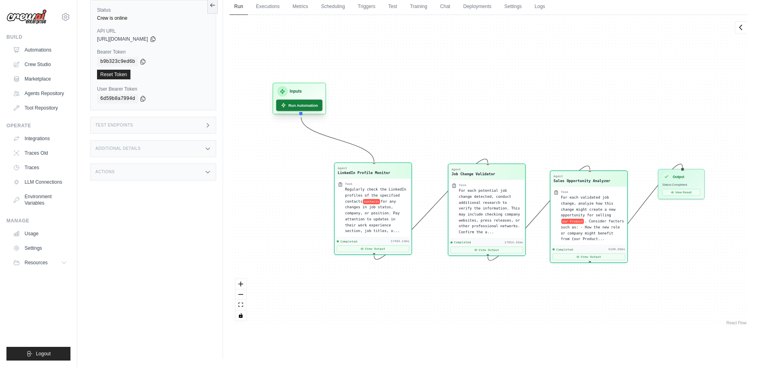
click at [308, 106] on button "Run Automation" at bounding box center [299, 104] width 46 height 11
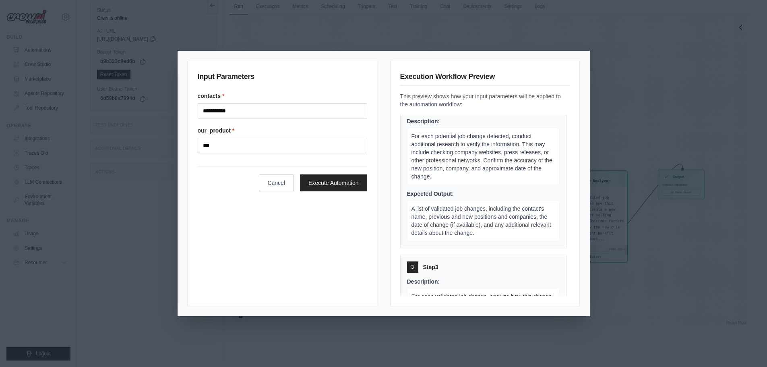
scroll to position [0, 0]
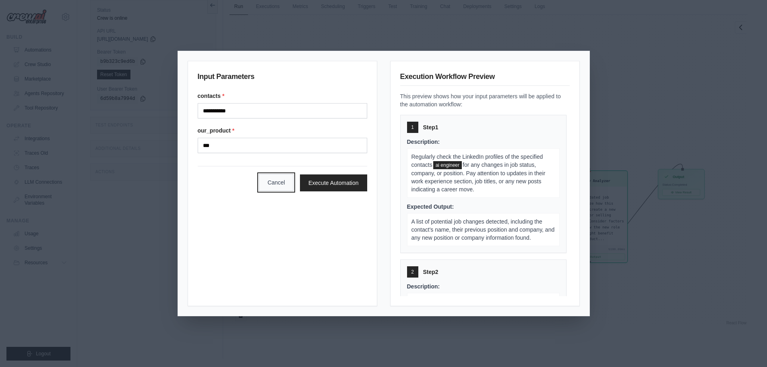
click at [269, 180] on button "Cancel" at bounding box center [276, 182] width 35 height 17
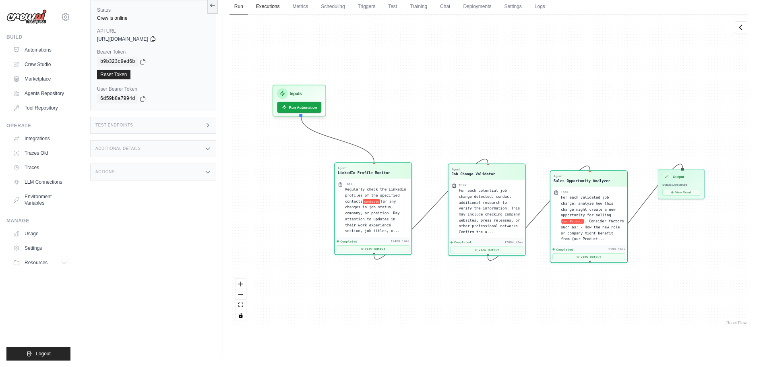
click at [267, 5] on link "Executions" at bounding box center [267, 6] width 33 height 17
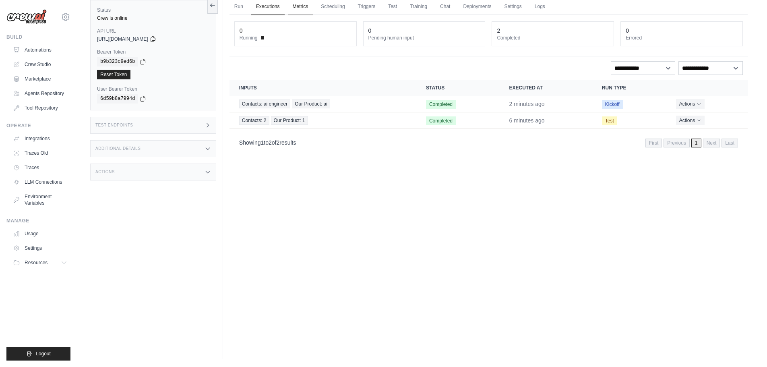
click at [304, 5] on link "Metrics" at bounding box center [300, 6] width 25 height 17
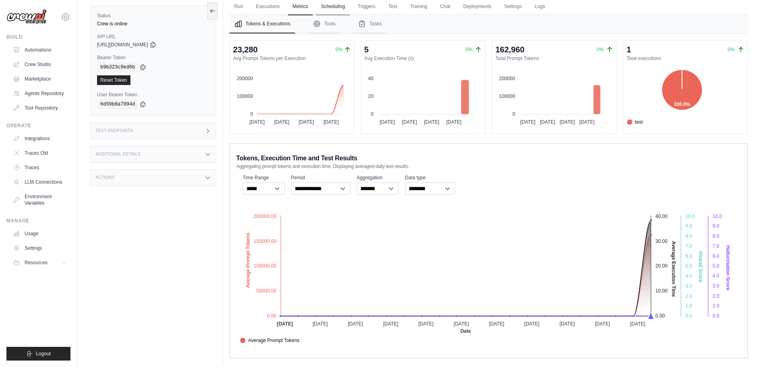
click at [343, 6] on link "Scheduling" at bounding box center [332, 6] width 33 height 17
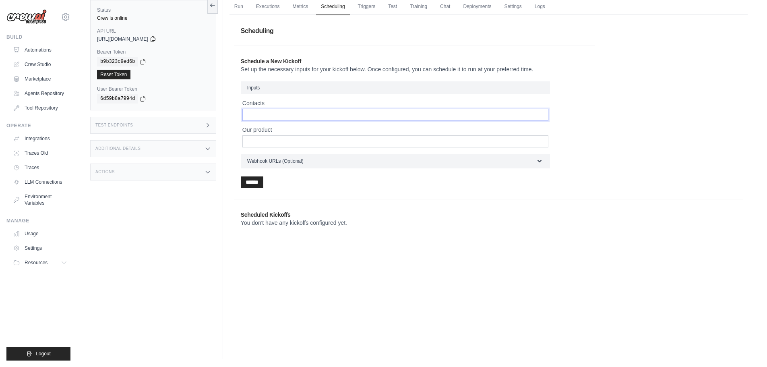
click at [328, 116] on input "Contacts" at bounding box center [395, 115] width 306 height 12
click at [159, 127] on div "Test Endpoints" at bounding box center [153, 125] width 126 height 17
click at [164, 126] on div "Test Endpoints" at bounding box center [153, 125] width 126 height 17
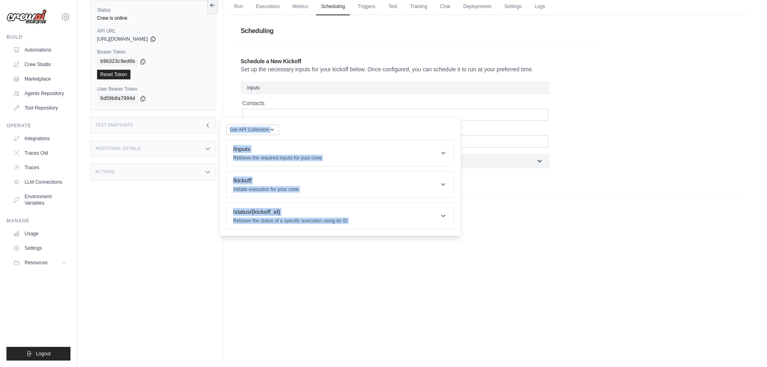
click at [164, 122] on div "Test Endpoints" at bounding box center [153, 125] width 126 height 17
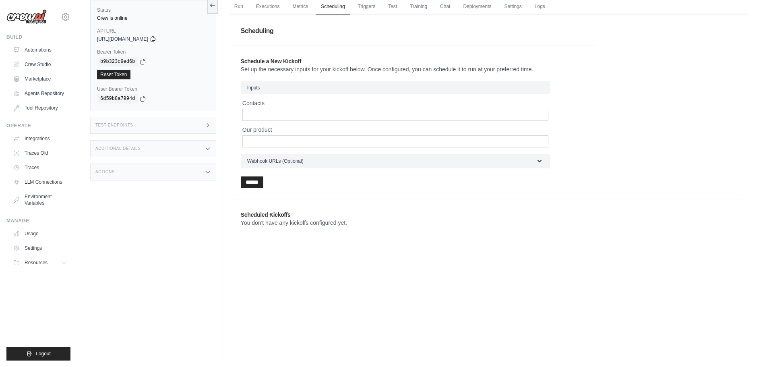
click at [169, 129] on div "Test Endpoints" at bounding box center [153, 125] width 126 height 17
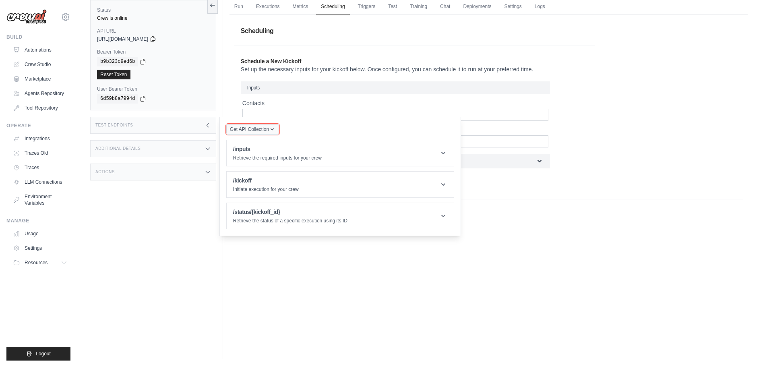
click at [251, 128] on span "Get API Collection" at bounding box center [249, 129] width 39 height 6
click at [197, 149] on div "Additional Details" at bounding box center [153, 148] width 126 height 17
click at [197, 177] on div "Actions" at bounding box center [153, 172] width 126 height 17
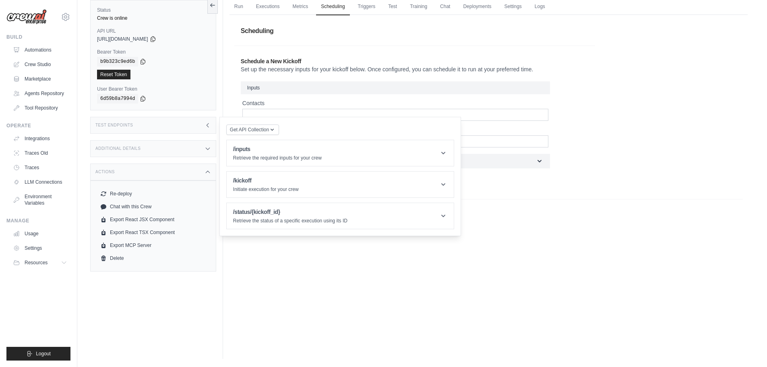
click at [197, 168] on div "Actions" at bounding box center [153, 172] width 126 height 17
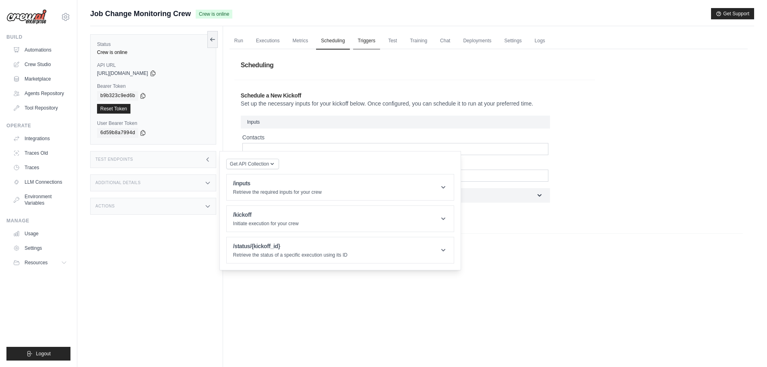
click at [376, 39] on link "Triggers" at bounding box center [366, 41] width 27 height 17
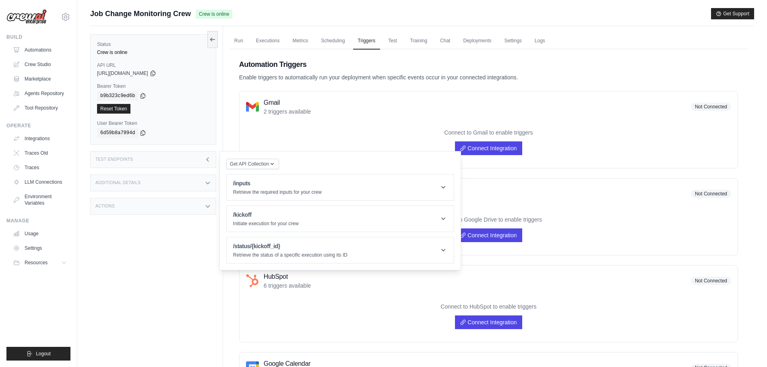
click at [179, 263] on div "Status Crew is online API URL copied https://job-change-monitoring-crew-ff1b634…" at bounding box center [156, 209] width 133 height 367
click at [208, 163] on div "Test Endpoints" at bounding box center [153, 159] width 126 height 17
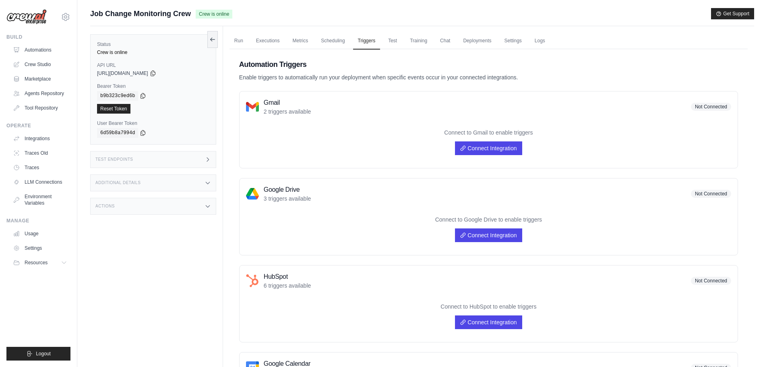
click at [202, 205] on div "Actions" at bounding box center [153, 206] width 126 height 17
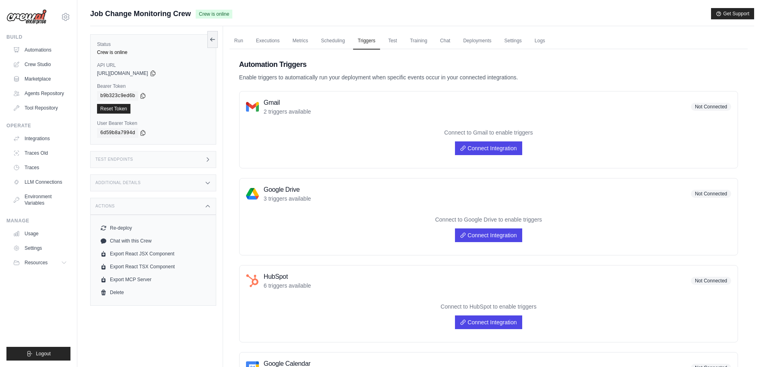
click at [202, 205] on div "Actions" at bounding box center [153, 206] width 126 height 17
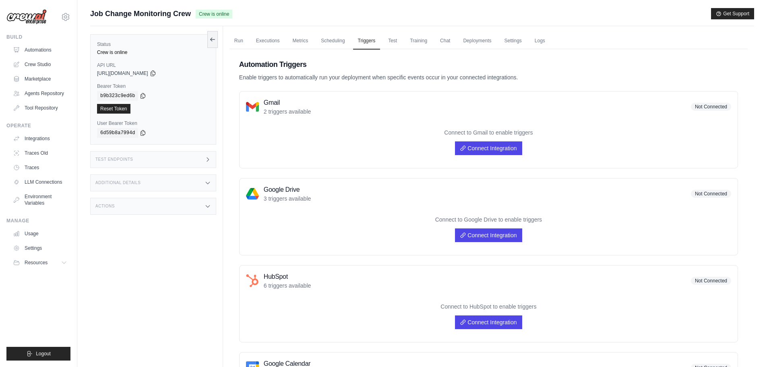
click at [210, 182] on icon at bounding box center [208, 183] width 6 height 6
click at [210, 158] on icon at bounding box center [208, 159] width 6 height 6
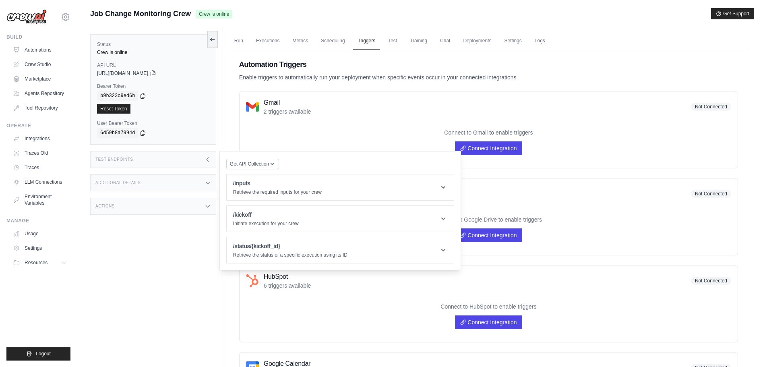
click at [210, 158] on icon at bounding box center [208, 159] width 6 height 6
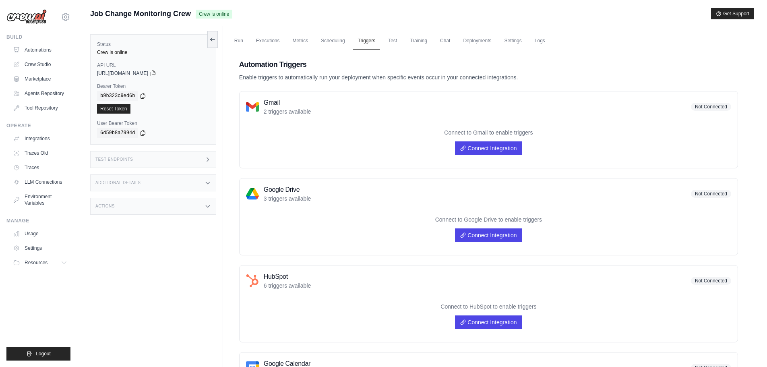
click at [185, 277] on div "Status Crew is online API URL copied https://job-change-monitoring-crew-ff1b634…" at bounding box center [156, 209] width 133 height 367
click at [243, 42] on link "Run" at bounding box center [239, 41] width 19 height 17
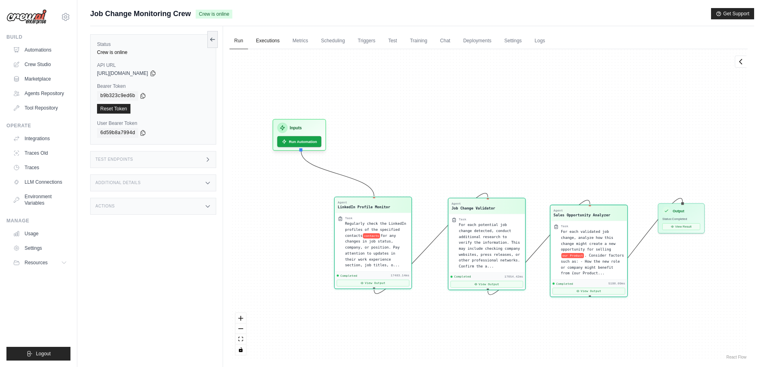
click at [256, 43] on link "Executions" at bounding box center [267, 41] width 33 height 17
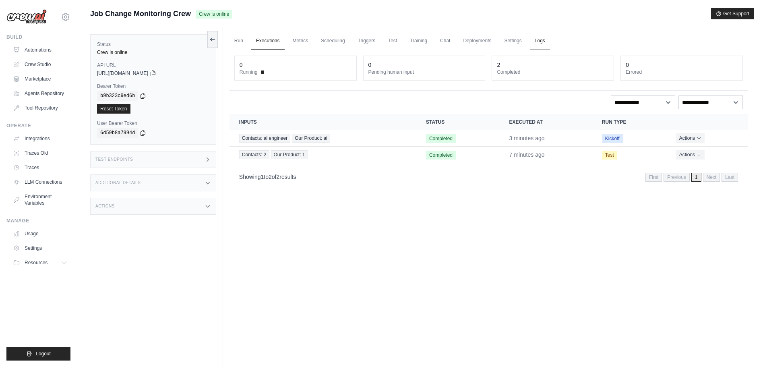
click at [550, 43] on link "Logs" at bounding box center [540, 41] width 20 height 17
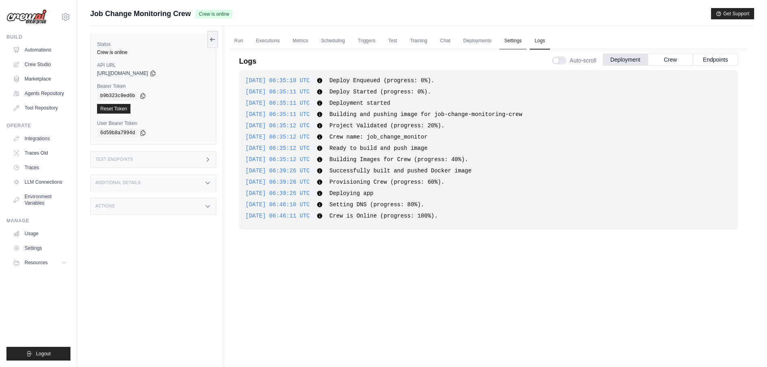
click at [525, 35] on link "Settings" at bounding box center [512, 41] width 27 height 17
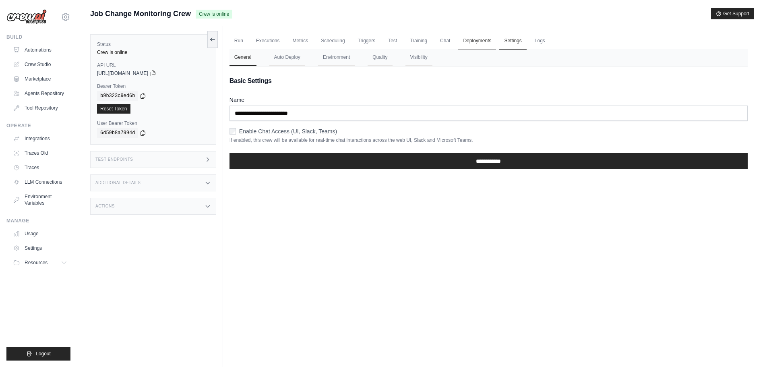
click at [491, 38] on link "Deployments" at bounding box center [477, 41] width 38 height 17
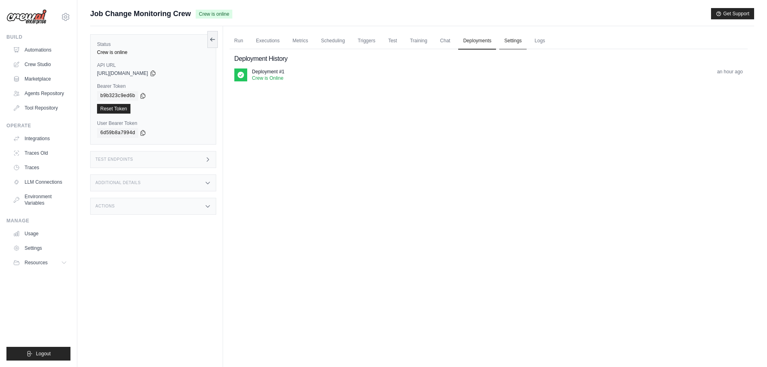
click at [526, 39] on link "Settings" at bounding box center [512, 41] width 27 height 17
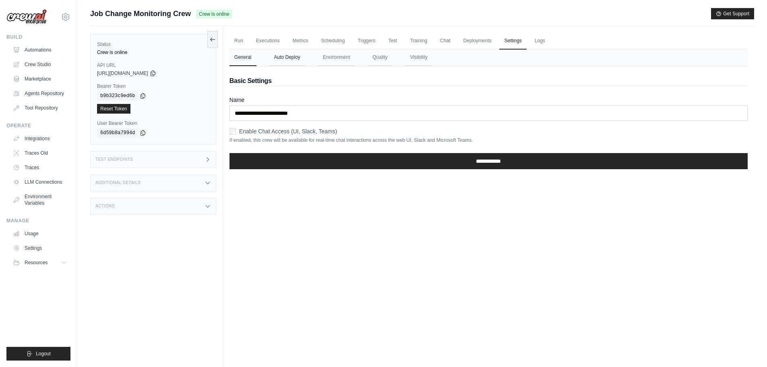
click at [299, 54] on button "Auto Deploy" at bounding box center [287, 57] width 36 height 17
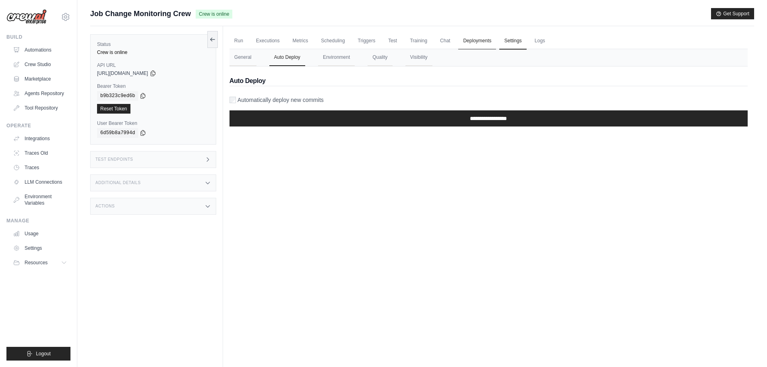
click at [485, 45] on link "Deployments" at bounding box center [477, 41] width 38 height 17
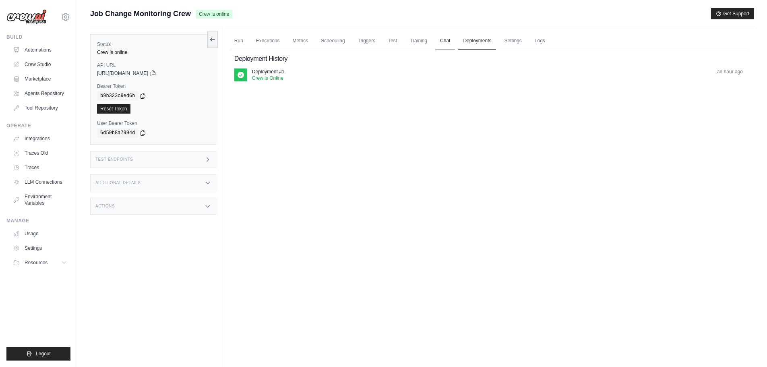
click at [455, 43] on link "Chat" at bounding box center [445, 41] width 20 height 17
click at [423, 44] on link "Training" at bounding box center [418, 41] width 27 height 17
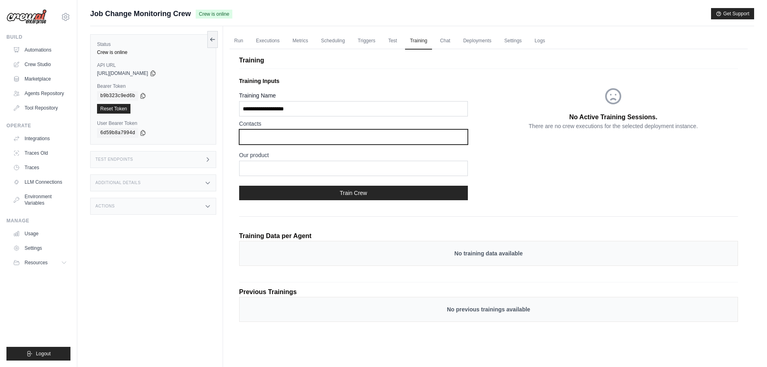
click at [292, 137] on input "text" at bounding box center [353, 136] width 229 height 15
click at [318, 134] on input "text" at bounding box center [353, 136] width 229 height 15
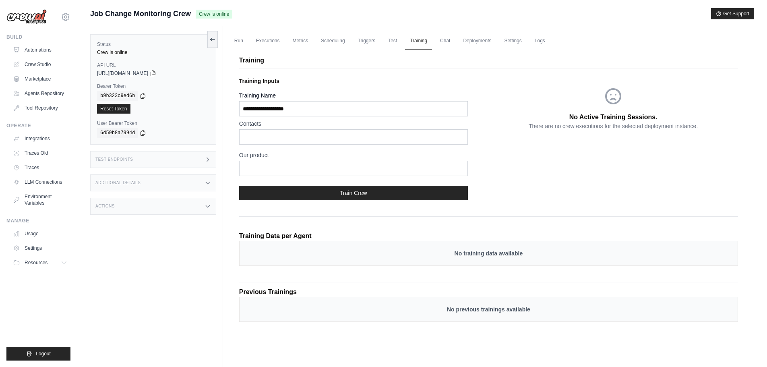
click at [565, 191] on div "No Active Training Sessions. There are no crew executions for the selected depl…" at bounding box center [614, 140] width 250 height 133
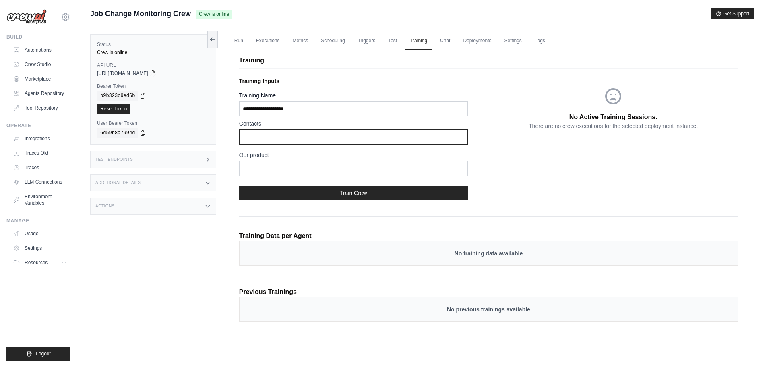
click at [285, 137] on input "text" at bounding box center [353, 136] width 229 height 15
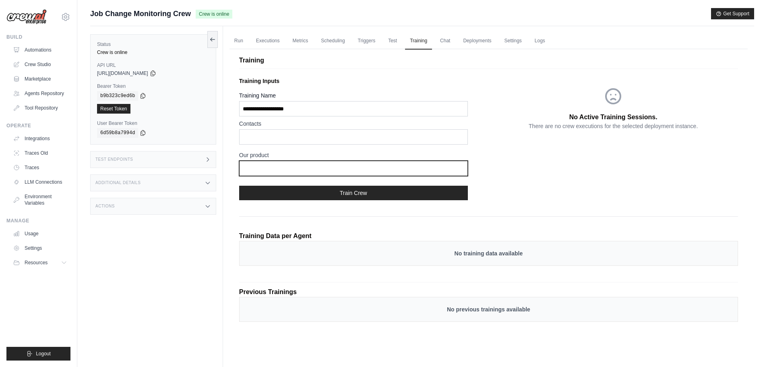
click at [281, 172] on input "text" at bounding box center [353, 168] width 229 height 15
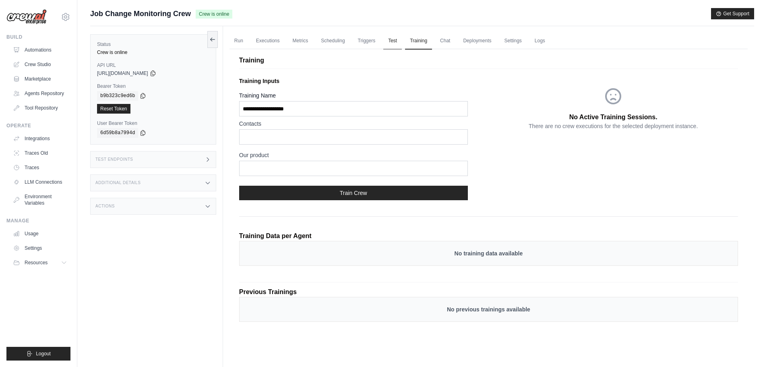
click at [402, 44] on link "Test" at bounding box center [392, 41] width 19 height 17
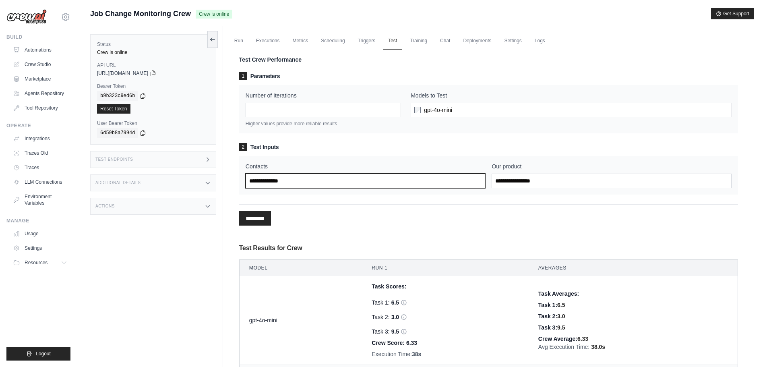
click at [387, 183] on input "Contacts" at bounding box center [366, 181] width 240 height 14
click at [301, 43] on link "Metrics" at bounding box center [300, 41] width 25 height 17
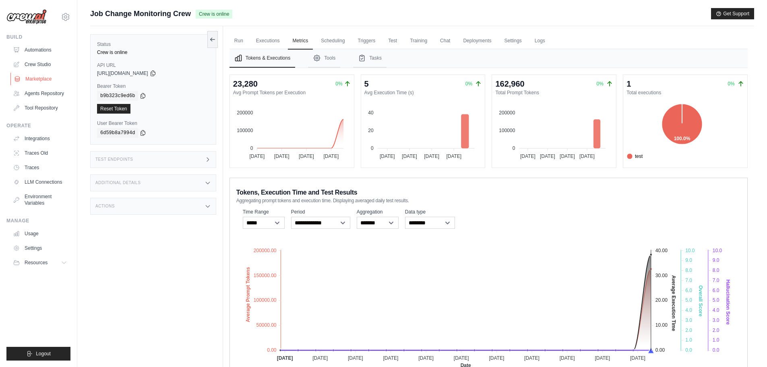
click at [38, 82] on link "Marketplace" at bounding box center [40, 78] width 61 height 13
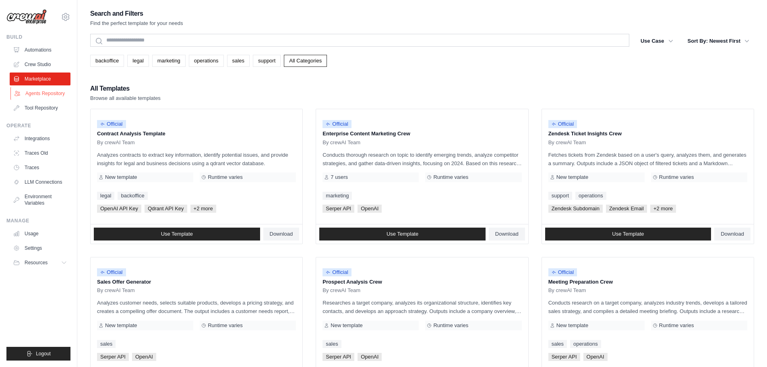
click at [40, 96] on link "Agents Repository" at bounding box center [40, 93] width 61 height 13
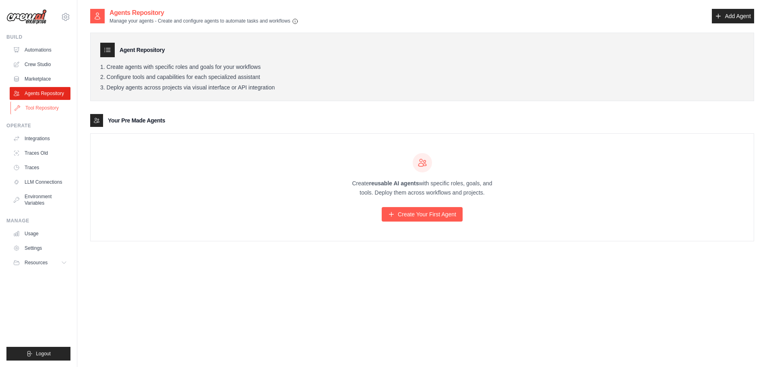
click at [46, 110] on link "Tool Repository" at bounding box center [40, 107] width 61 height 13
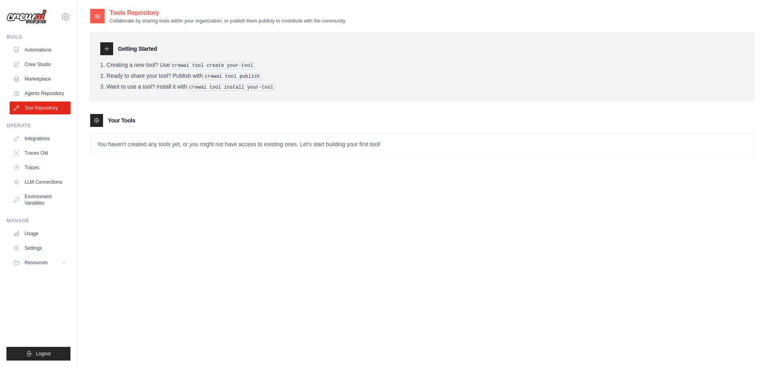
click at [198, 63] on pre "crewai tool create your-tool" at bounding box center [212, 65] width 85 height 7
click at [176, 67] on pre "crewai tool create your-tool" at bounding box center [212, 65] width 85 height 7
click at [109, 48] on icon at bounding box center [107, 49] width 6 height 6
click at [96, 118] on icon at bounding box center [96, 120] width 6 height 6
click at [188, 146] on p "You haven't created any tools yet, or you might not have access to existing one…" at bounding box center [422, 144] width 663 height 21
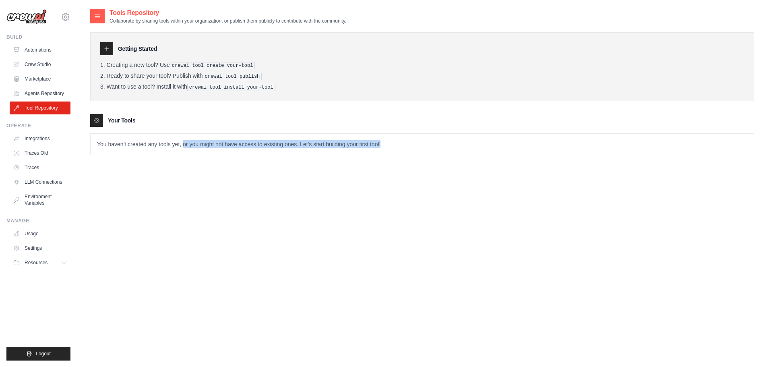
drag, startPoint x: 188, startPoint y: 146, endPoint x: 445, endPoint y: 146, distance: 256.5
click at [445, 146] on p "You haven't created any tools yet, or you might not have access to existing one…" at bounding box center [422, 144] width 663 height 21
click at [194, 62] on pre "crewai tool create your-tool" at bounding box center [212, 65] width 85 height 7
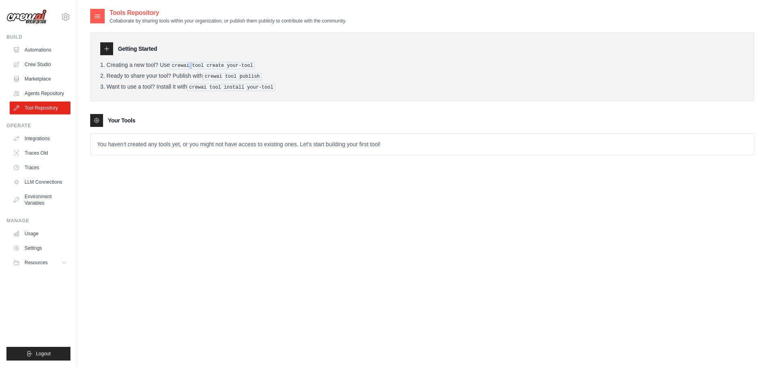
click at [194, 64] on pre "crewai tool create your-tool" at bounding box center [212, 65] width 85 height 7
click at [304, 55] on div "Getting Started Creating a new tool? Use crewai tool create your-tool Ready to …" at bounding box center [422, 66] width 664 height 69
drag, startPoint x: 174, startPoint y: 68, endPoint x: 191, endPoint y: 67, distance: 17.7
click at [191, 67] on li "Creating a new tool? Use crewai tool create your-tool" at bounding box center [422, 66] width 644 height 8
click at [325, 60] on div "Getting Started Creating a new tool? Use crewai tool create your-tool Ready to …" at bounding box center [422, 66] width 664 height 69
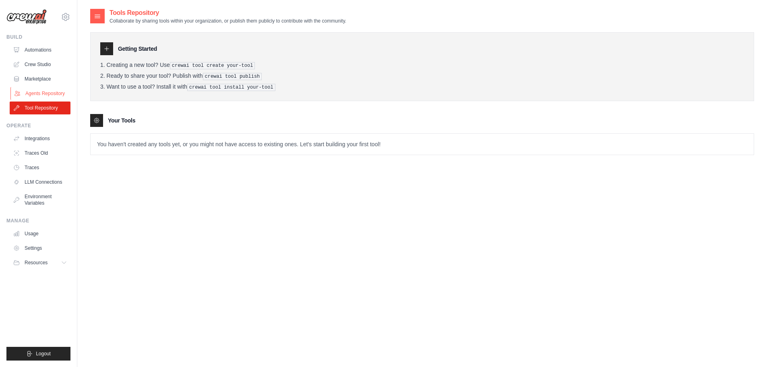
click at [53, 90] on link "Agents Repository" at bounding box center [40, 93] width 61 height 13
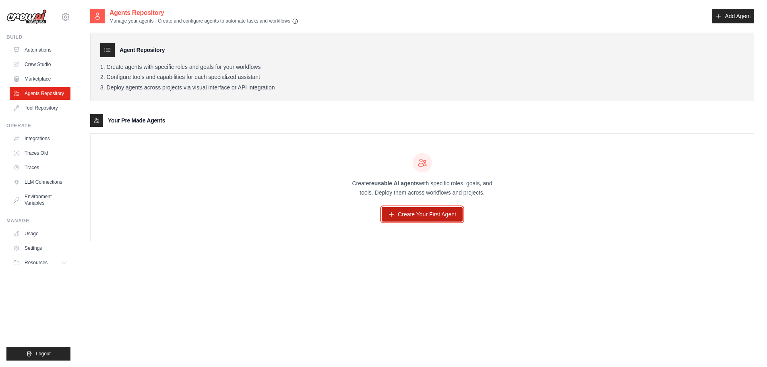
click at [456, 213] on link "Create Your First Agent" at bounding box center [422, 214] width 81 height 14
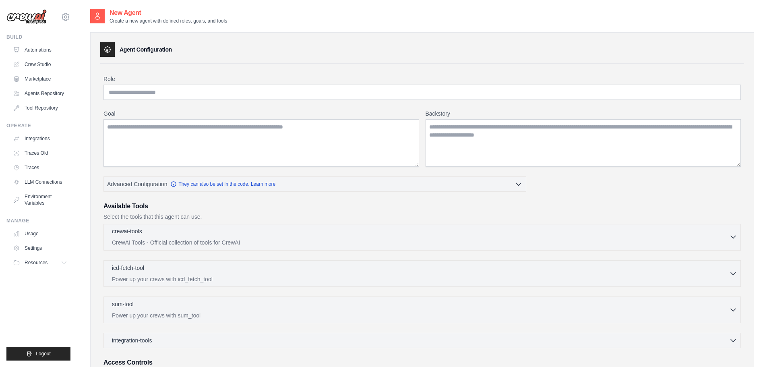
click at [183, 229] on div "crewai-tools 0 selected" at bounding box center [420, 232] width 617 height 10
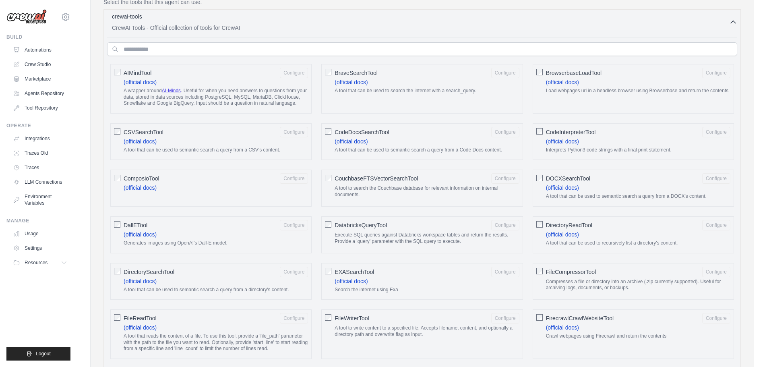
scroll to position [108, 0]
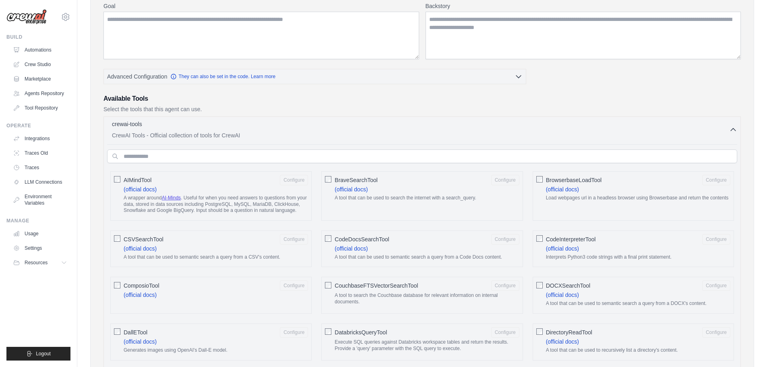
click at [171, 133] on p "CrewAI Tools - Official collection of tools for CrewAI" at bounding box center [420, 135] width 617 height 8
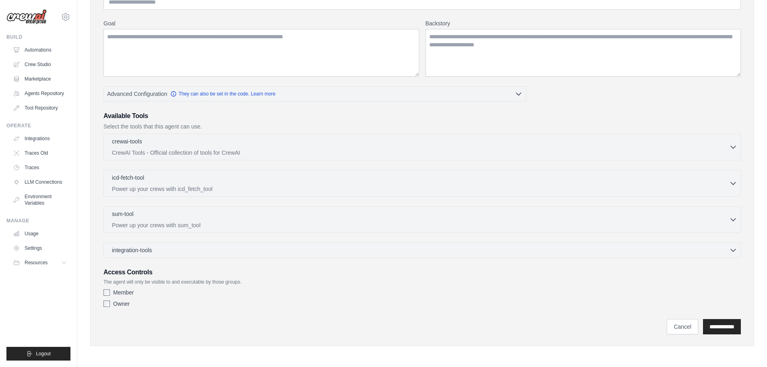
scroll to position [90, 0]
click at [184, 143] on div "crewai-tools 0 selected" at bounding box center [420, 142] width 617 height 10
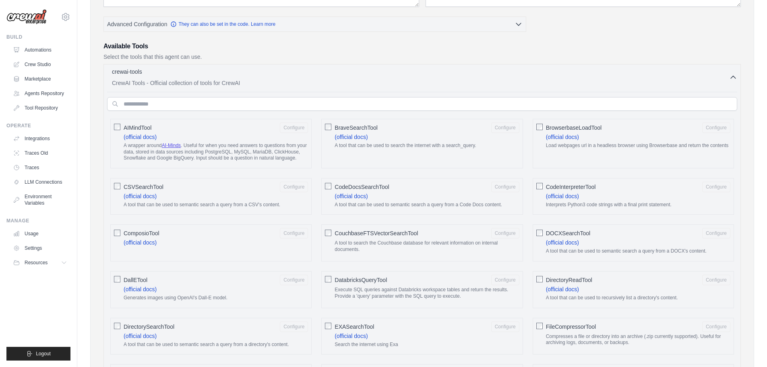
scroll to position [0, 0]
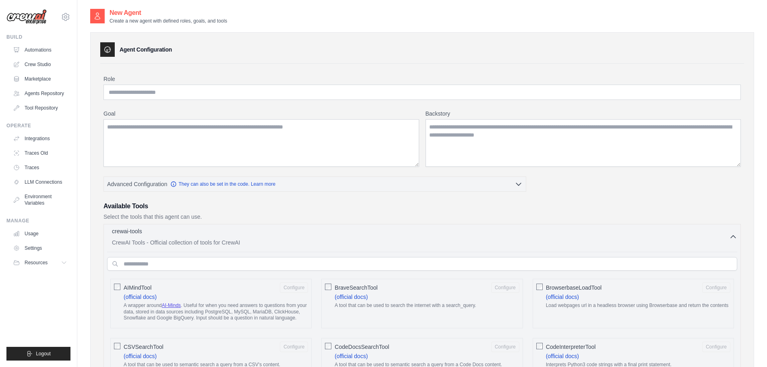
click at [184, 234] on div "crewai-tools 0 selected" at bounding box center [420, 232] width 617 height 10
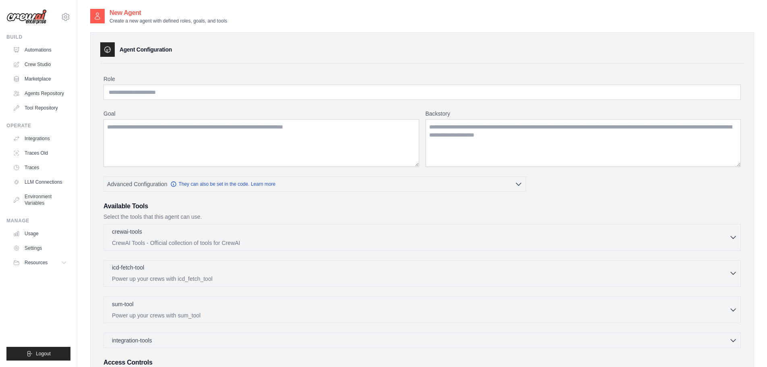
click at [190, 267] on div "icd-fetch-tool 0 selected" at bounding box center [420, 268] width 617 height 10
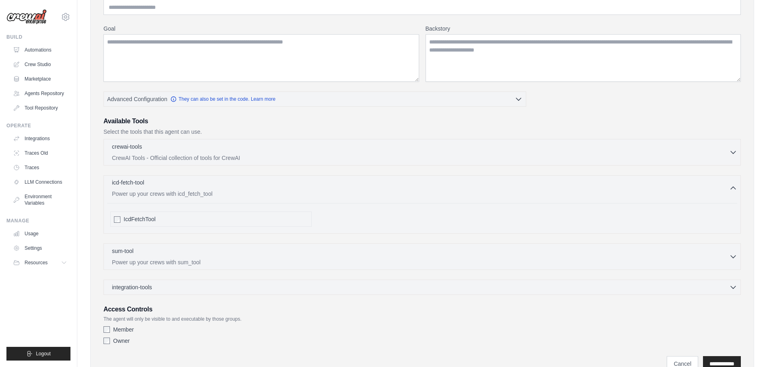
scroll to position [108, 0]
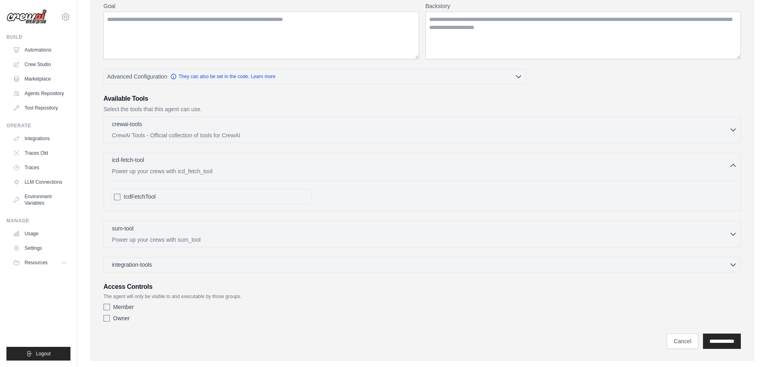
click at [178, 163] on div "icd-fetch-tool 0 selected" at bounding box center [420, 161] width 617 height 10
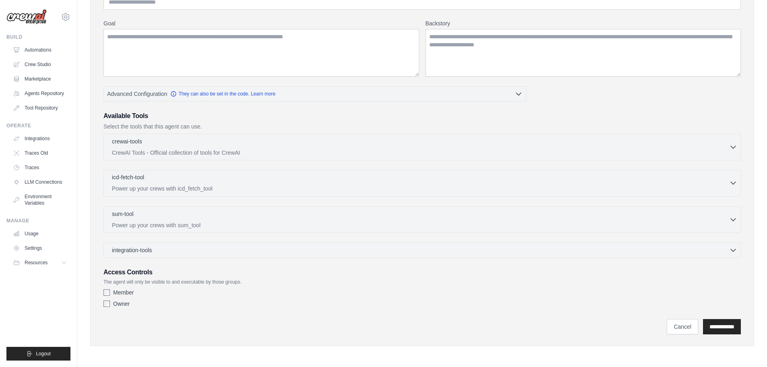
scroll to position [90, 0]
click at [157, 216] on div "sum-tool 0 selected" at bounding box center [420, 214] width 617 height 10
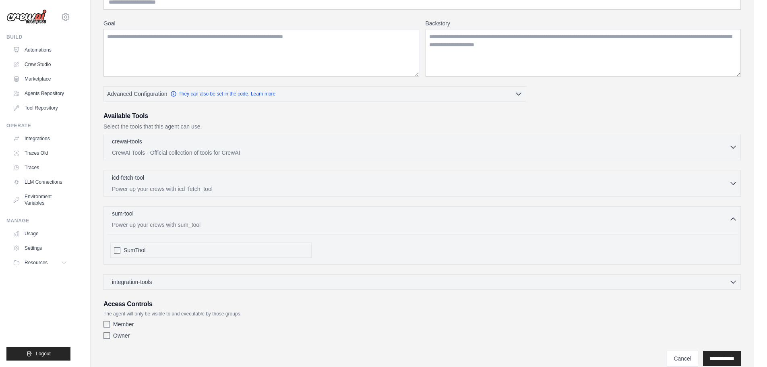
click at [157, 216] on div "sum-tool 0 selected" at bounding box center [420, 214] width 617 height 10
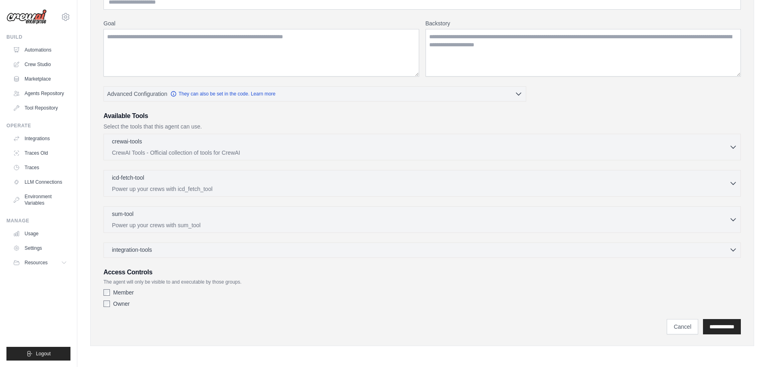
click at [180, 253] on div "integration-tools 0 selected" at bounding box center [424, 250] width 625 height 8
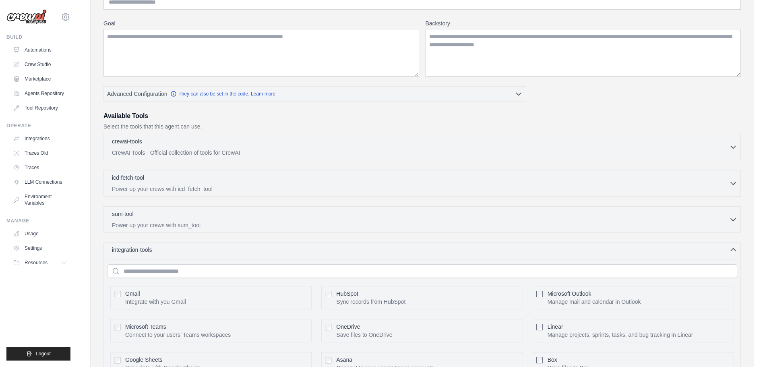
scroll to position [197, 0]
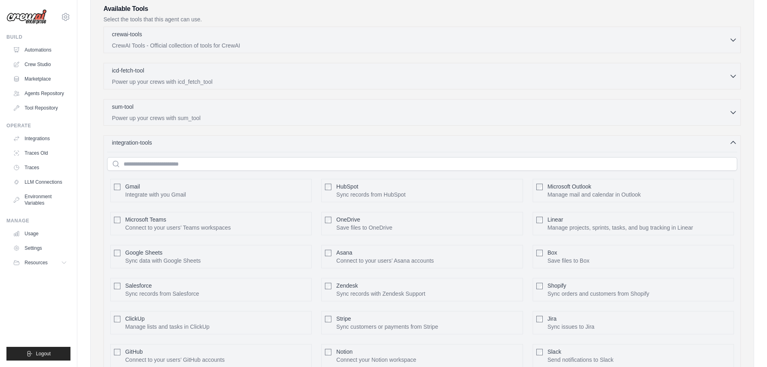
click at [173, 142] on div "integration-tools 0 selected" at bounding box center [424, 143] width 625 height 8
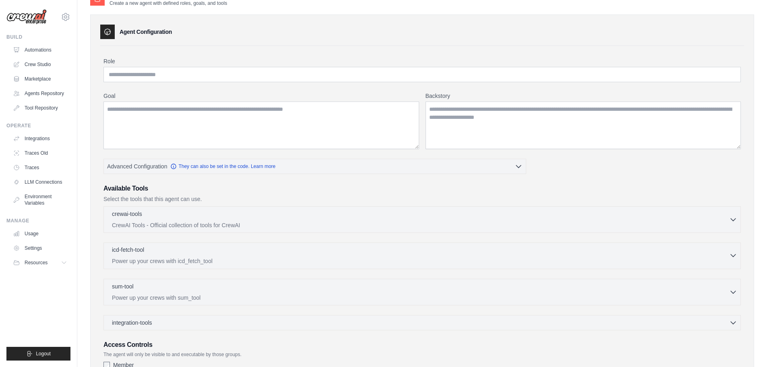
scroll to position [0, 0]
